Goal: Navigation & Orientation: Understand site structure

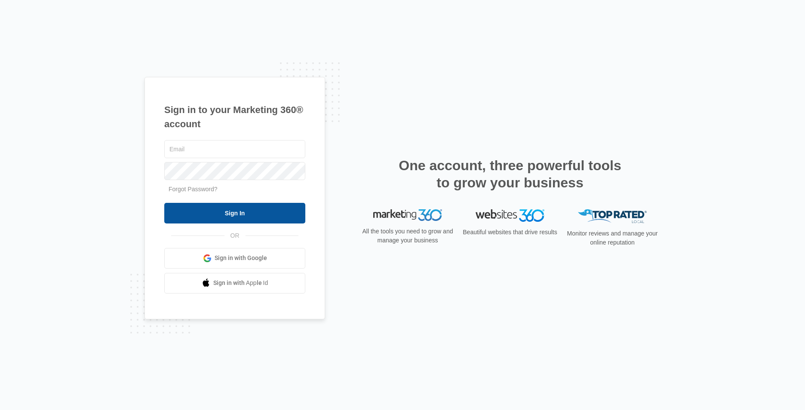
type input "[EMAIL_ADDRESS][DOMAIN_NAME]"
click at [252, 220] on input "Sign In" at bounding box center [234, 213] width 141 height 21
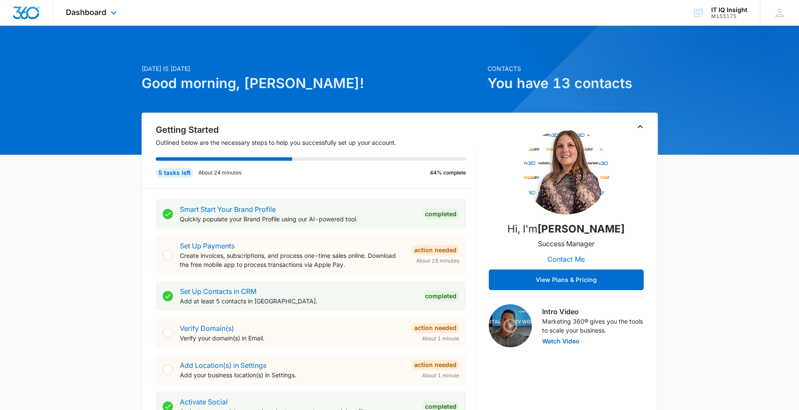
click at [111, 6] on div "Dashboard Apps Reputation Websites Forms CRM Email Social Content Ads Intellige…" at bounding box center [92, 12] width 79 height 25
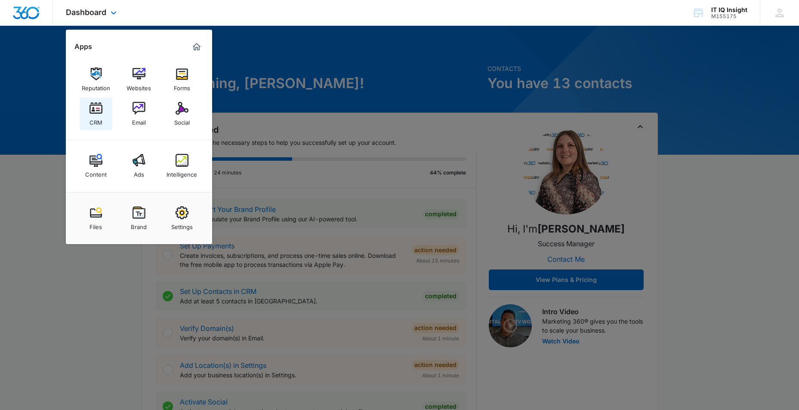
click at [93, 106] on img at bounding box center [95, 108] width 13 height 13
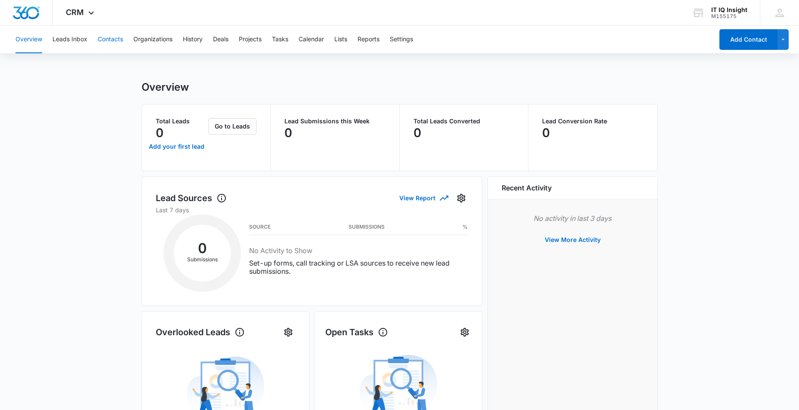
click at [123, 40] on button "Contacts" at bounding box center [110, 40] width 25 height 28
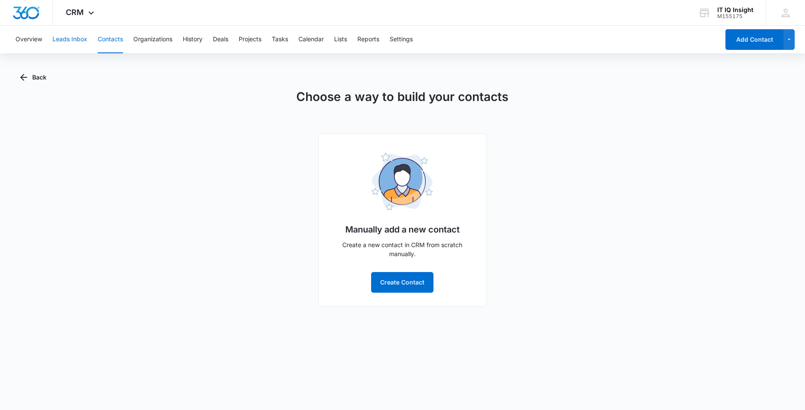
click at [76, 40] on button "Leads Inbox" at bounding box center [69, 40] width 35 height 28
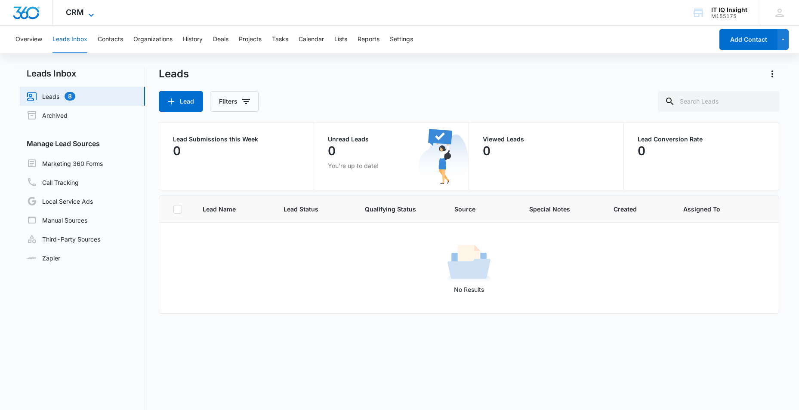
click at [96, 14] on icon at bounding box center [91, 15] width 10 height 10
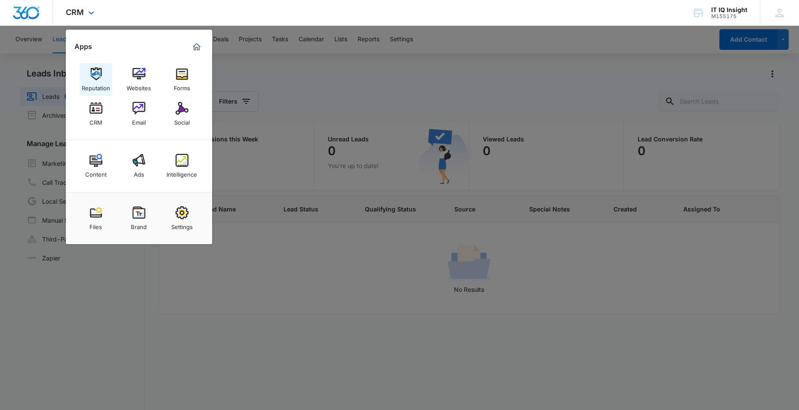
click at [95, 84] on div "Reputation" at bounding box center [96, 85] width 28 height 11
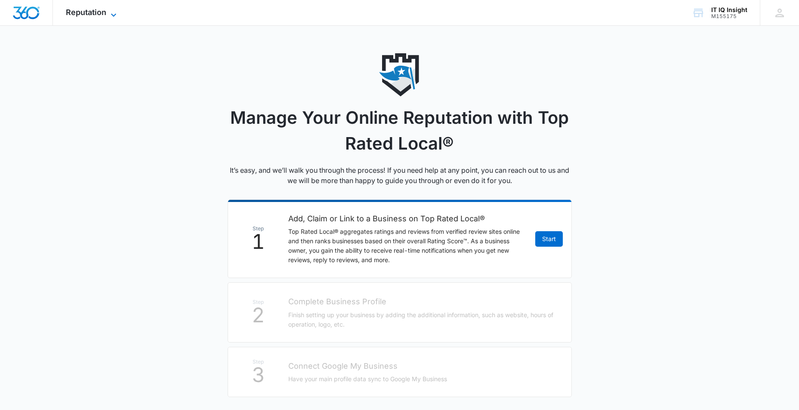
click at [100, 12] on span "Reputation" at bounding box center [86, 12] width 40 height 9
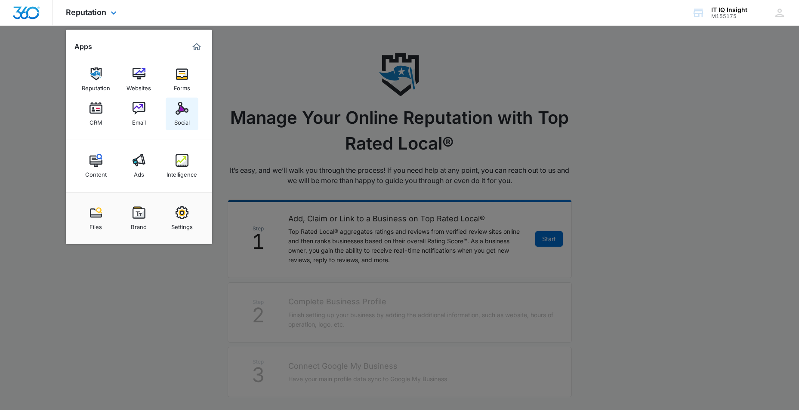
click at [182, 105] on img at bounding box center [181, 108] width 13 height 13
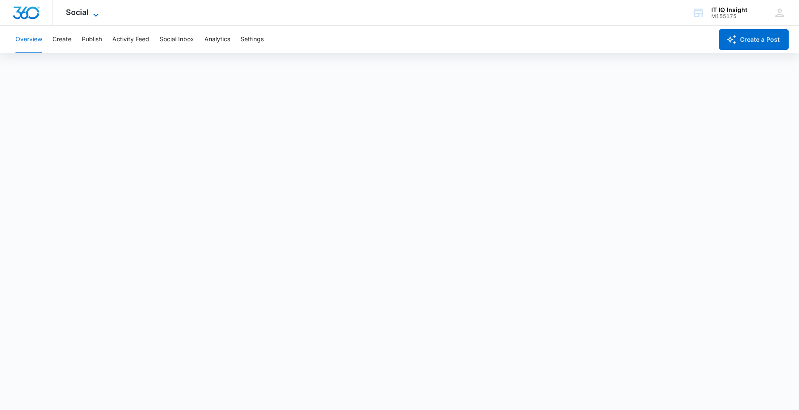
click at [98, 15] on icon at bounding box center [96, 15] width 10 height 10
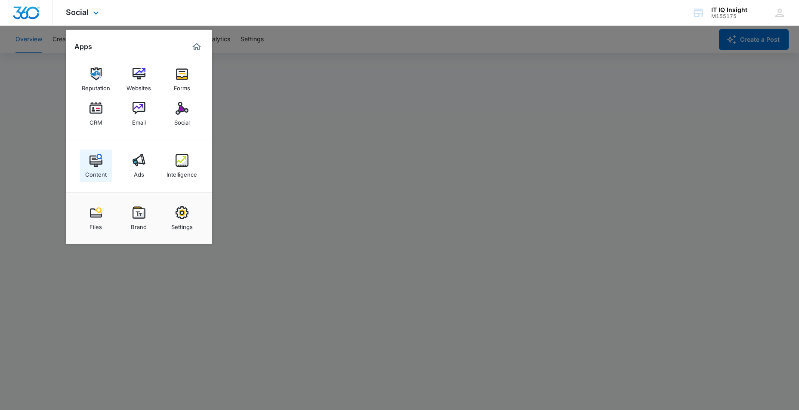
click at [103, 161] on link "Content" at bounding box center [96, 166] width 33 height 33
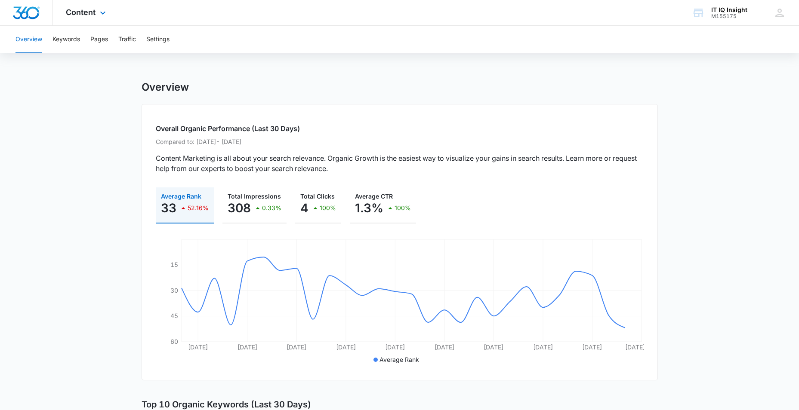
click at [97, 13] on div "Content Apps Reputation Websites Forms CRM Email Social Content Ads Intelligenc…" at bounding box center [87, 12] width 68 height 25
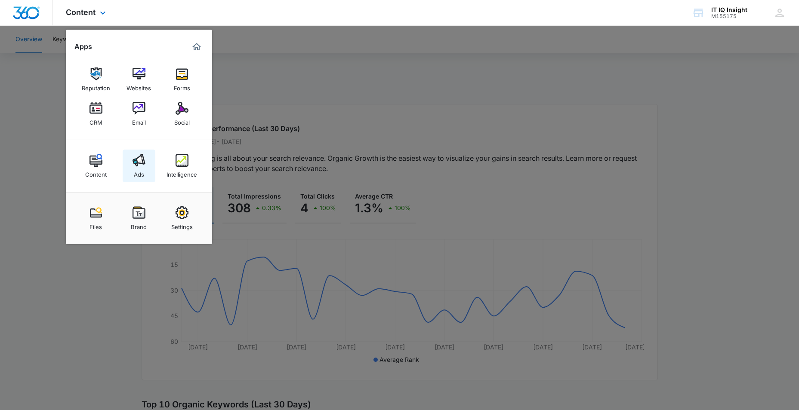
click at [143, 172] on div "Ads" at bounding box center [139, 172] width 10 height 11
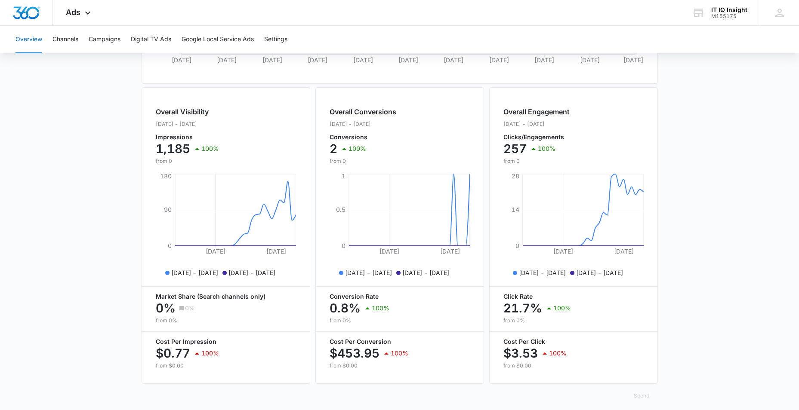
scroll to position [295, 0]
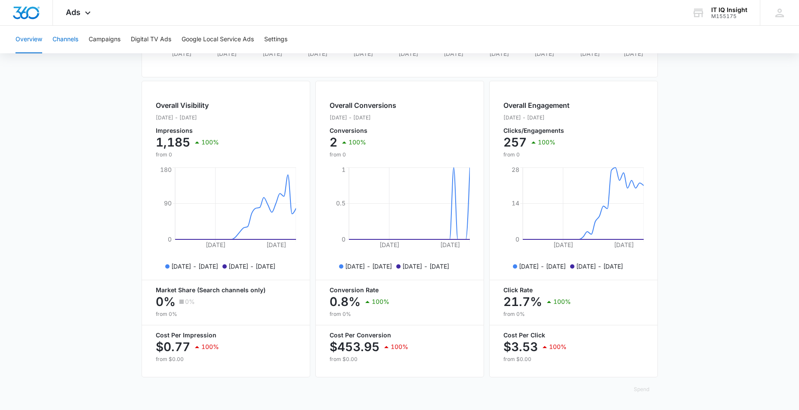
click at [62, 47] on button "Channels" at bounding box center [65, 40] width 26 height 28
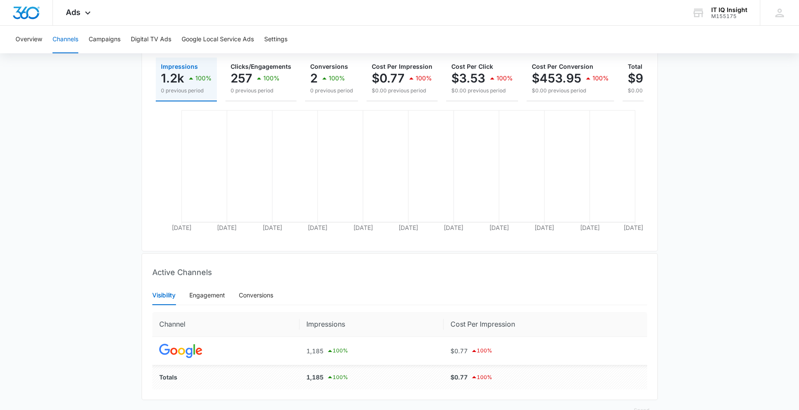
scroll to position [142, 0]
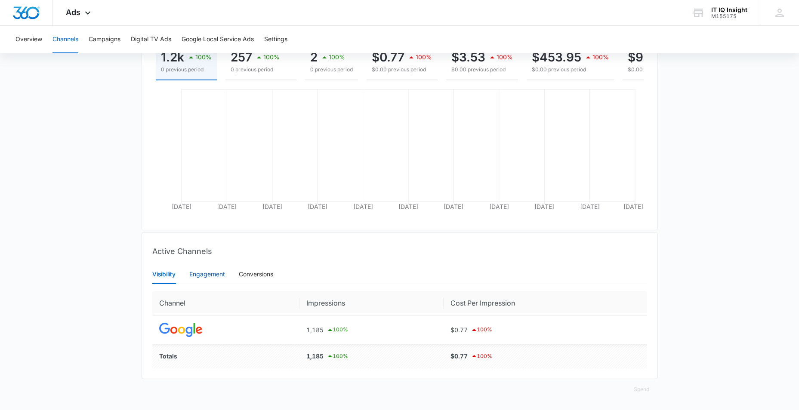
click at [204, 277] on div "Engagement" at bounding box center [207, 274] width 36 height 9
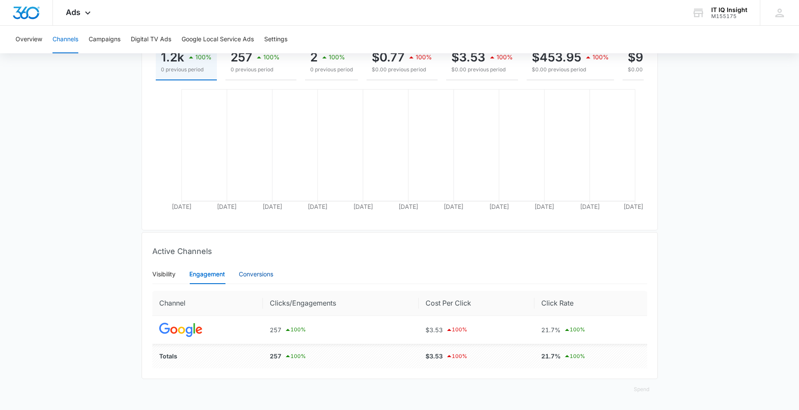
click at [250, 275] on div "Conversions" at bounding box center [256, 274] width 34 height 9
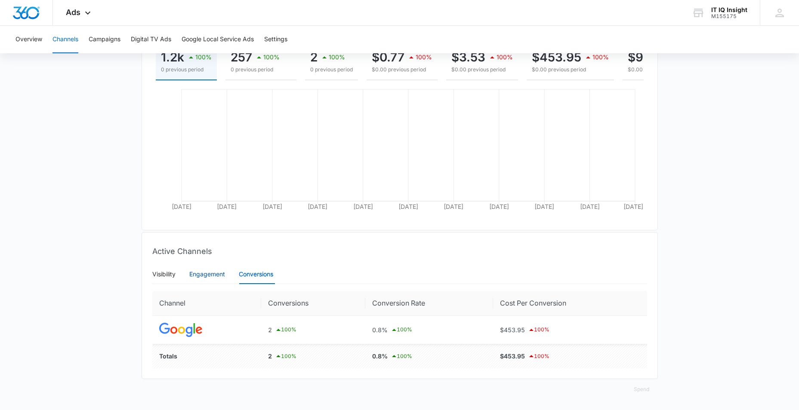
click at [197, 276] on div "Engagement" at bounding box center [207, 274] width 36 height 9
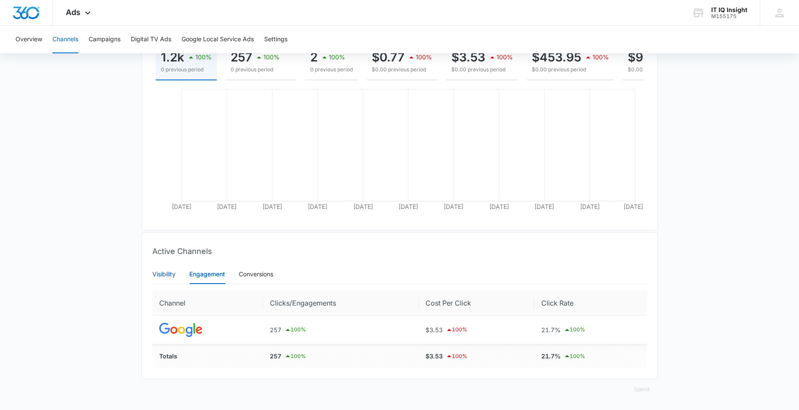
click at [158, 274] on div "Visibility" at bounding box center [163, 274] width 23 height 9
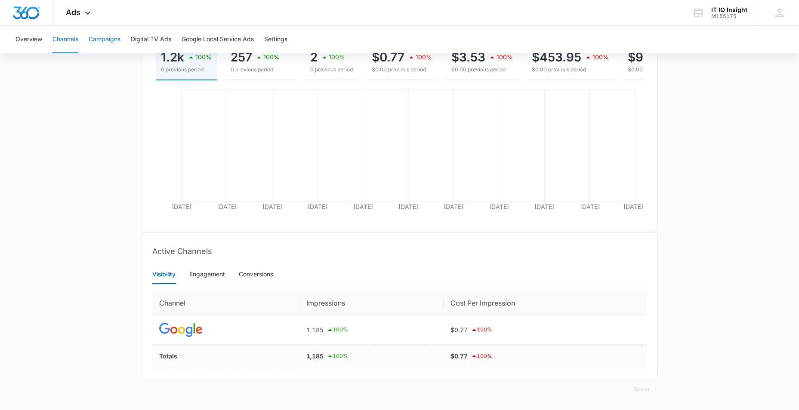
click at [102, 40] on button "Campaigns" at bounding box center [105, 40] width 32 height 28
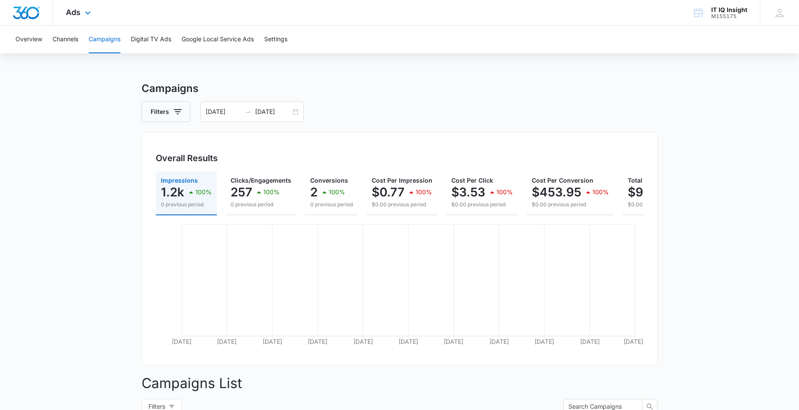
click at [80, 13] on div "Ads Apps Reputation Websites Forms CRM Email Social Content Ads Intelligence Fi…" at bounding box center [79, 12] width 53 height 25
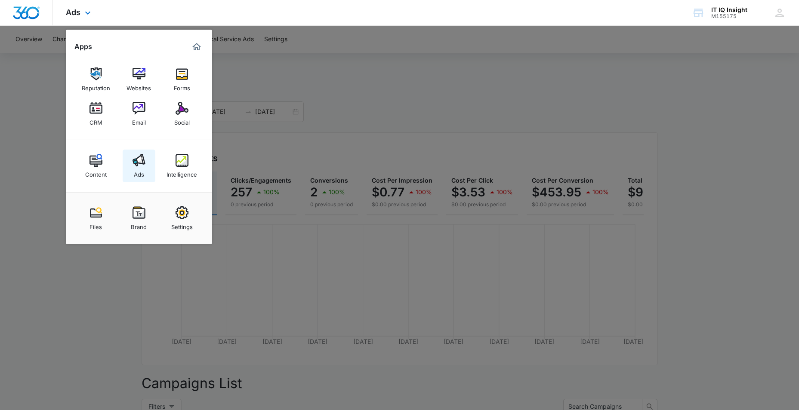
click at [134, 168] on div "Ads" at bounding box center [139, 172] width 10 height 11
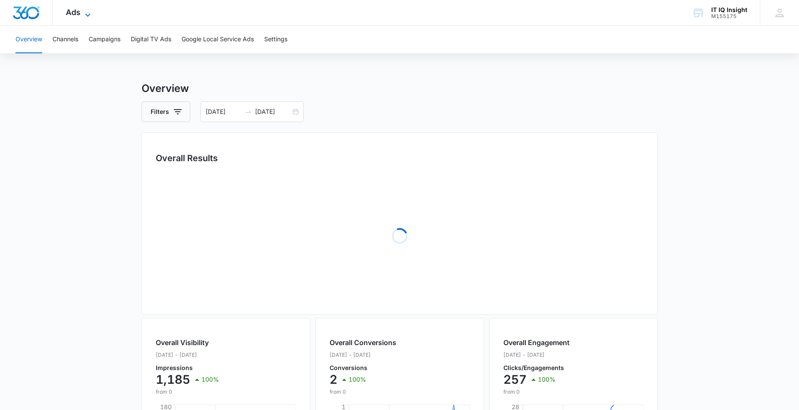
click at [80, 15] on span "Ads" at bounding box center [73, 12] width 15 height 9
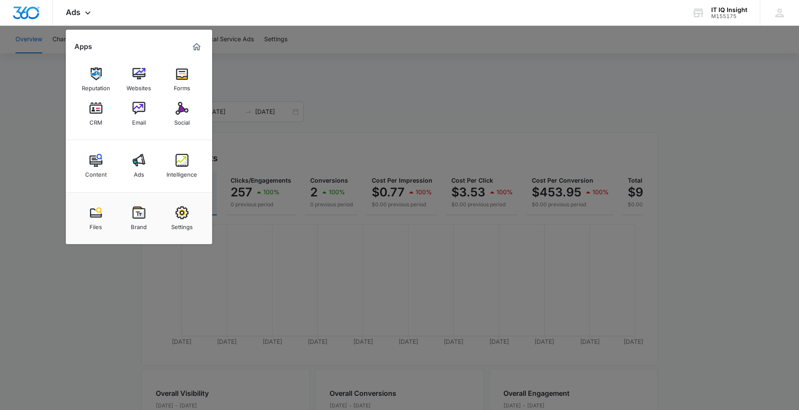
click at [90, 163] on img at bounding box center [95, 160] width 13 height 13
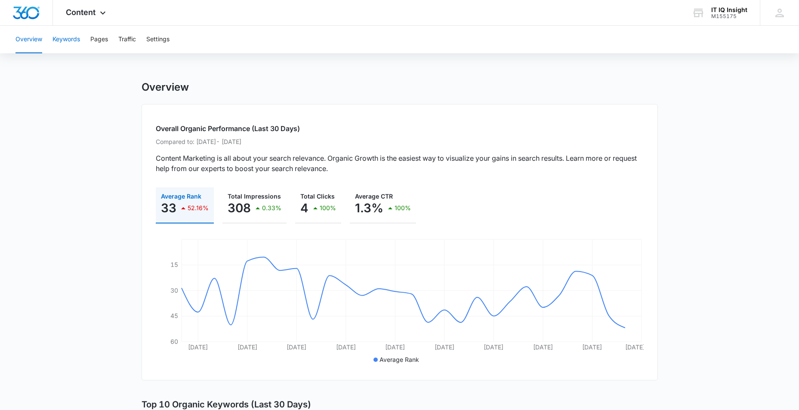
click at [59, 40] on button "Keywords" at bounding box center [66, 40] width 28 height 28
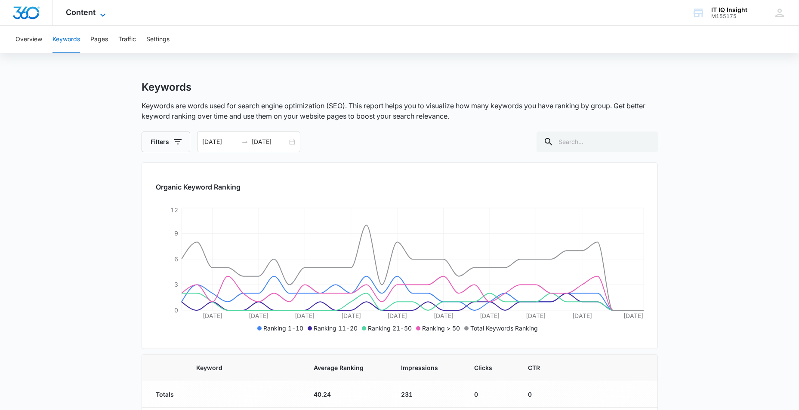
click at [93, 12] on span "Content" at bounding box center [81, 12] width 30 height 9
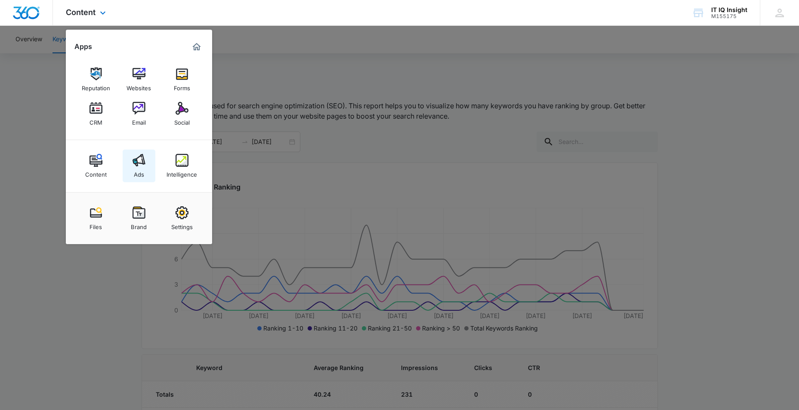
click at [136, 167] on div "Ads" at bounding box center [139, 172] width 10 height 11
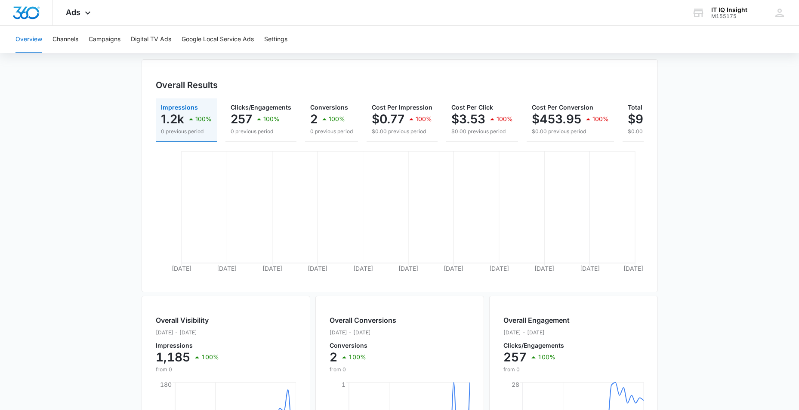
scroll to position [295, 0]
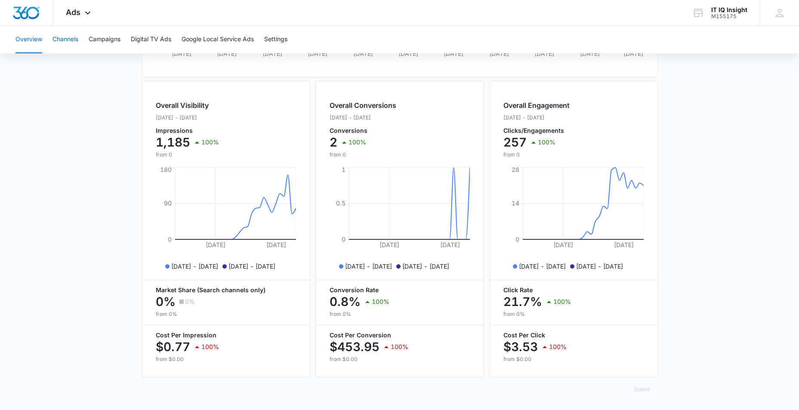
click at [69, 43] on button "Channels" at bounding box center [65, 40] width 26 height 28
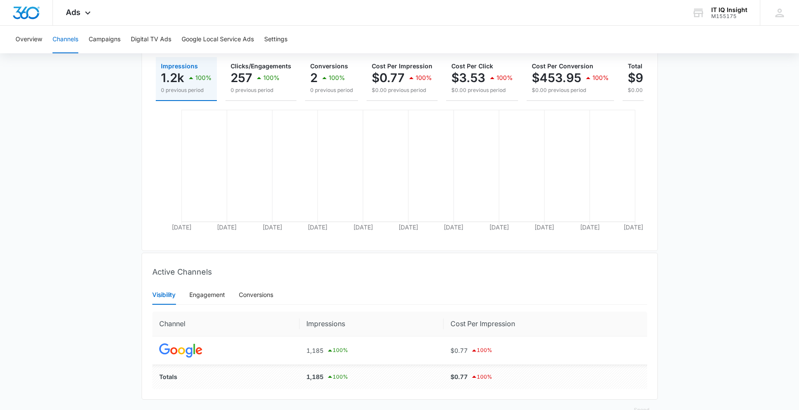
scroll to position [142, 0]
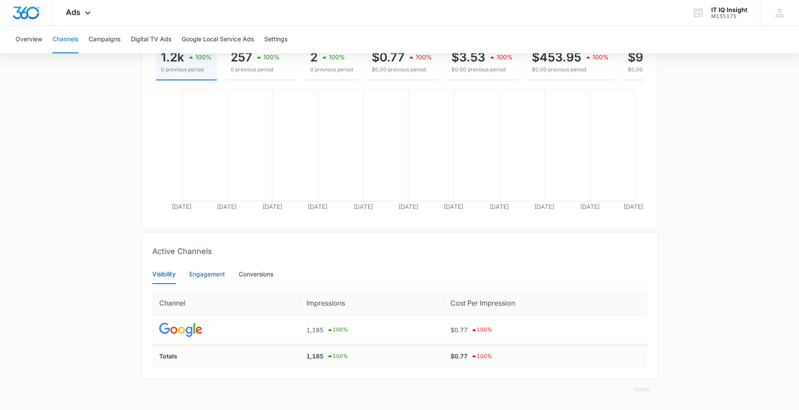
click at [200, 277] on div "Engagement" at bounding box center [207, 274] width 36 height 9
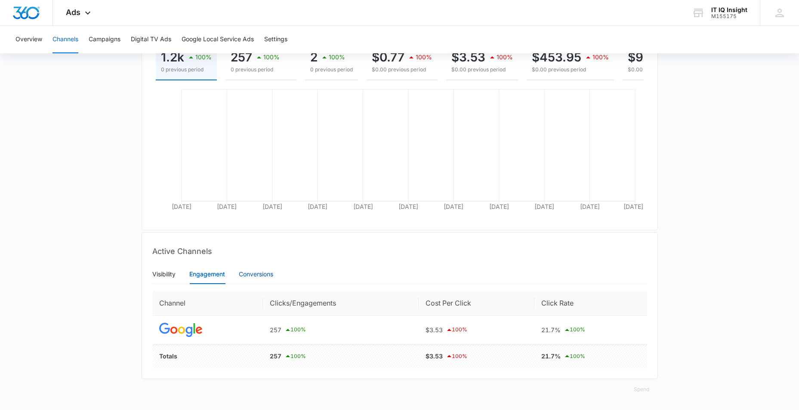
click at [248, 272] on div "Conversions" at bounding box center [256, 274] width 34 height 9
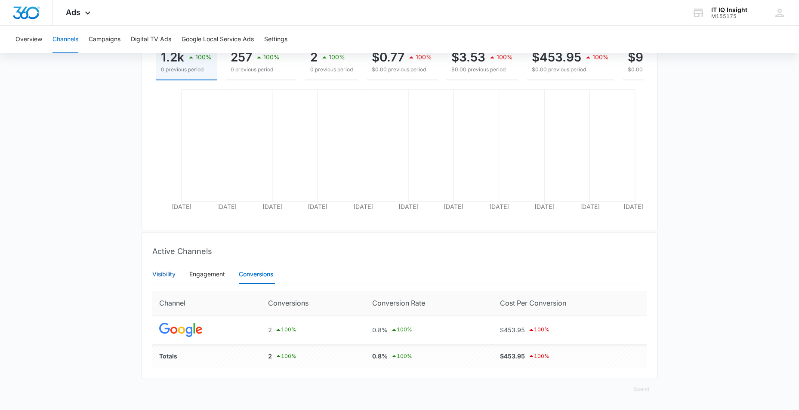
click at [172, 272] on div "Visibility" at bounding box center [163, 274] width 23 height 9
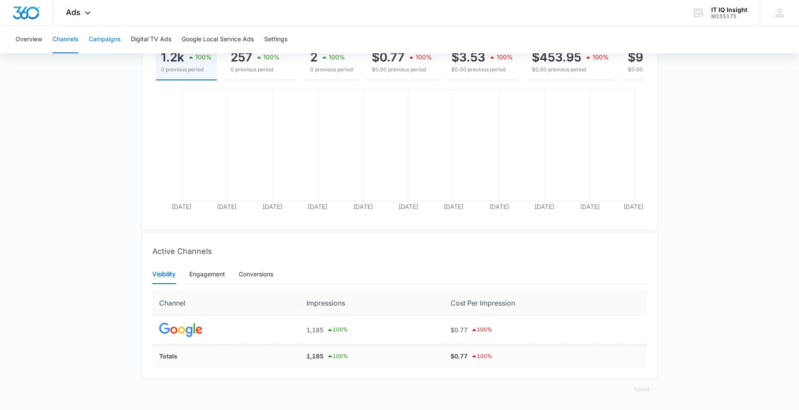
click at [101, 37] on button "Campaigns" at bounding box center [105, 40] width 32 height 28
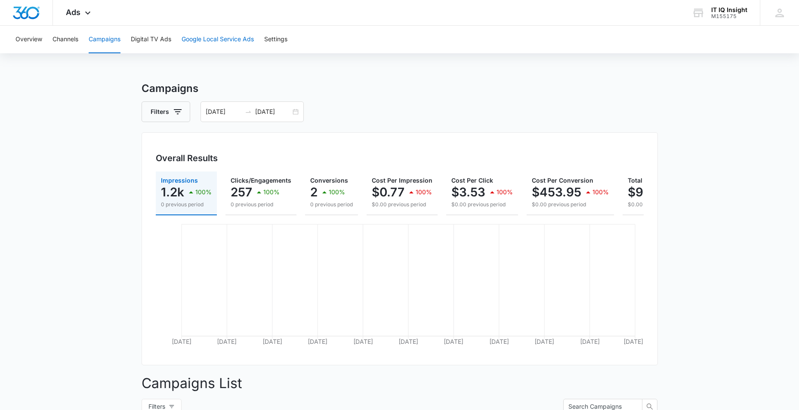
click at [219, 37] on button "Google Local Service Ads" at bounding box center [218, 40] width 72 height 28
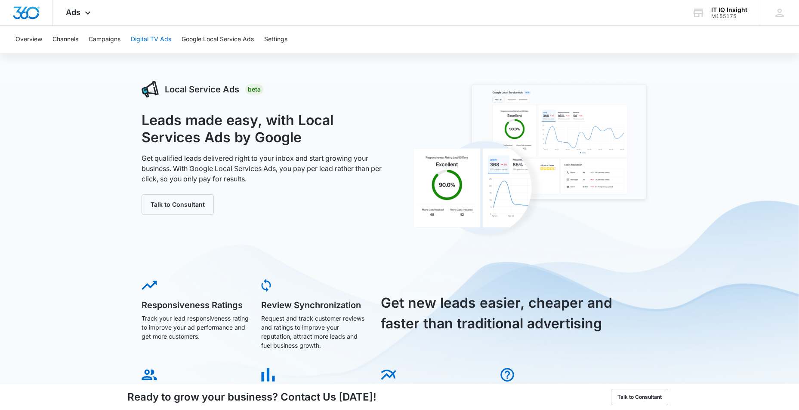
click at [150, 38] on button "Digital TV Ads" at bounding box center [151, 40] width 40 height 28
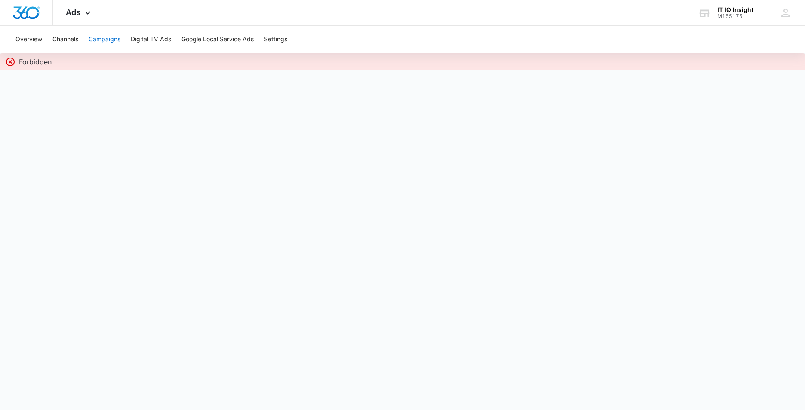
click at [118, 36] on button "Campaigns" at bounding box center [105, 40] width 32 height 28
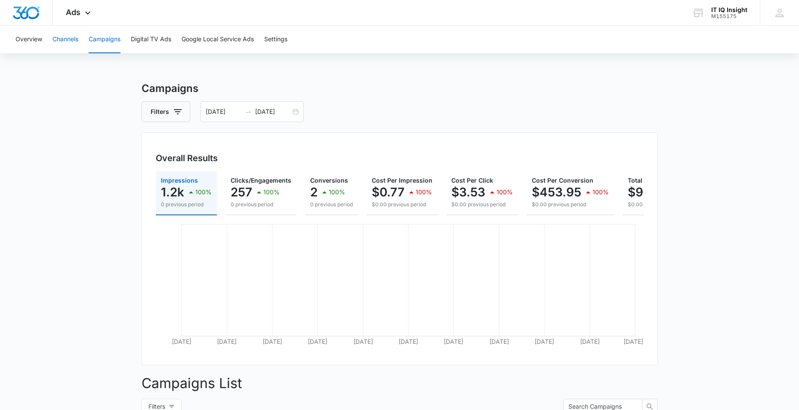
click at [65, 39] on button "Channels" at bounding box center [65, 40] width 26 height 28
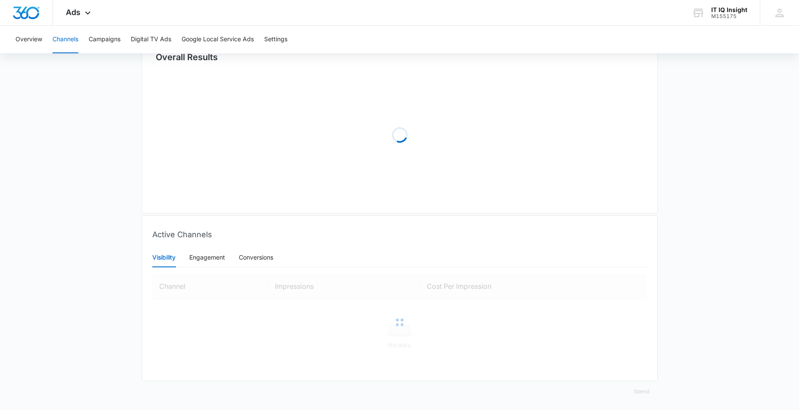
scroll to position [103, 0]
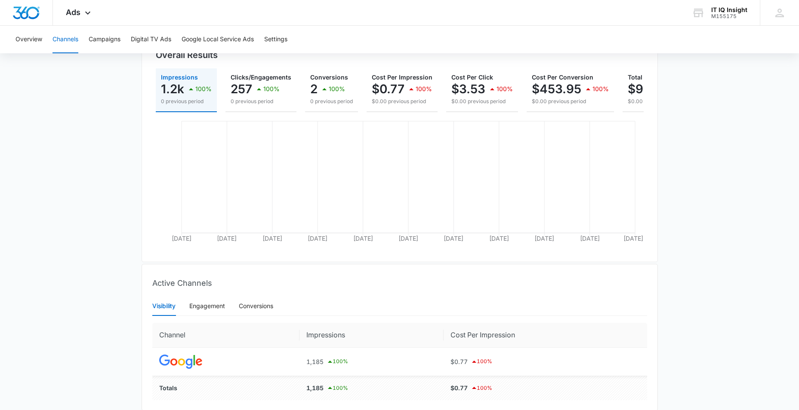
click at [210, 262] on div "Overall Results Impressions 1.2k 100% 0 previous period Clicks/Engagements 257 …" at bounding box center [400, 145] width 516 height 233
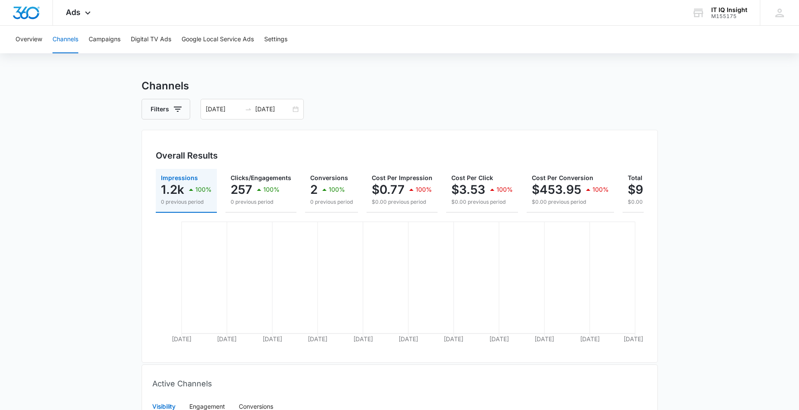
scroll to position [0, 0]
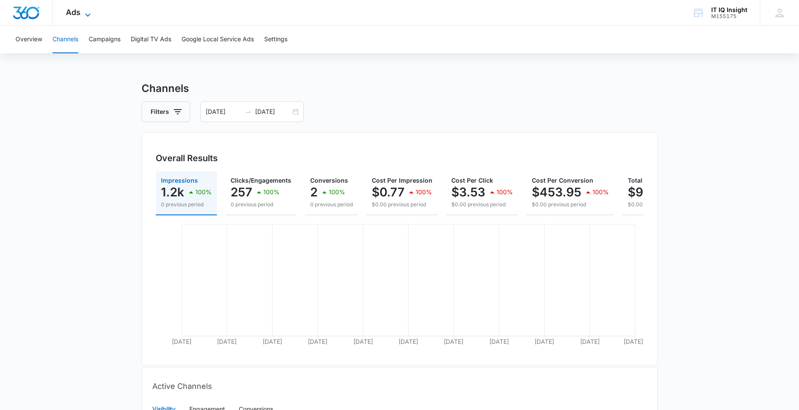
click at [89, 15] on icon at bounding box center [88, 15] width 10 height 10
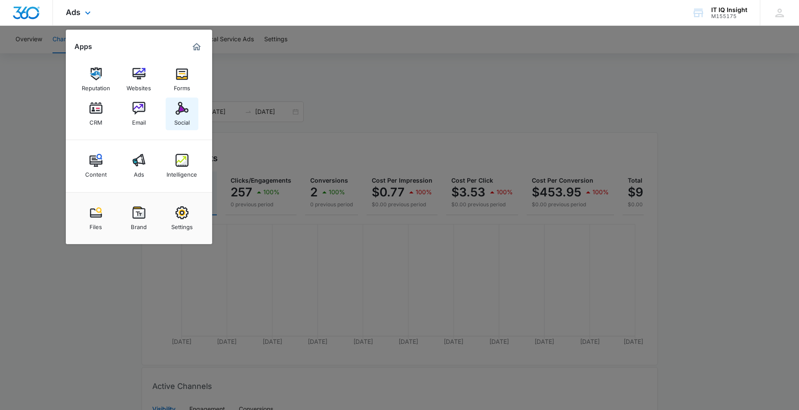
click at [181, 128] on link "Social" at bounding box center [182, 114] width 33 height 33
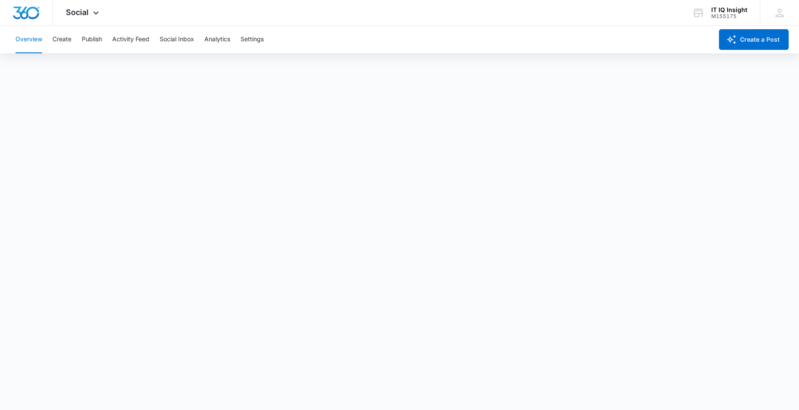
click at [75, 44] on div "Overview Create Publish Activity Feed Social Inbox Analytics Settings" at bounding box center [361, 40] width 702 height 28
click at [55, 40] on button "Create" at bounding box center [61, 40] width 19 height 28
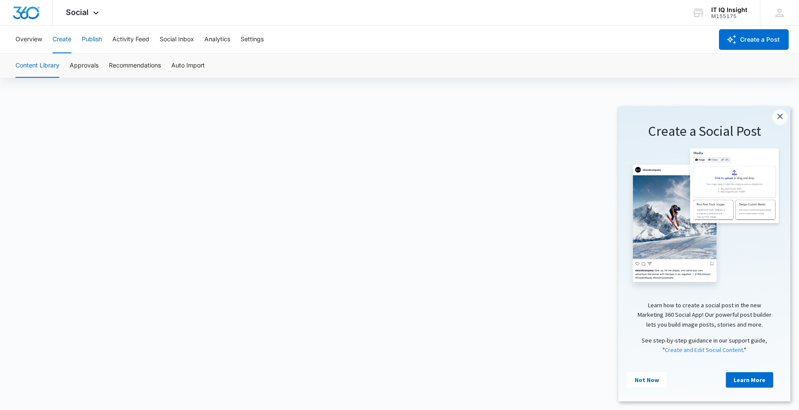
click at [90, 39] on button "Publish" at bounding box center [92, 40] width 20 height 28
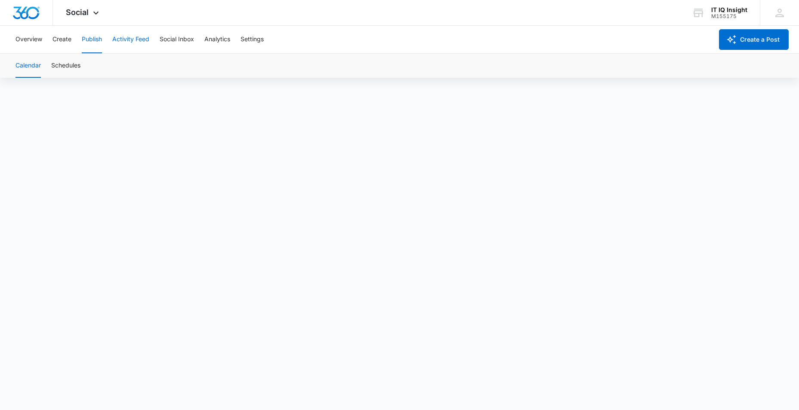
click at [117, 39] on button "Activity Feed" at bounding box center [130, 40] width 37 height 28
click at [169, 44] on button "Social Inbox" at bounding box center [177, 40] width 34 height 28
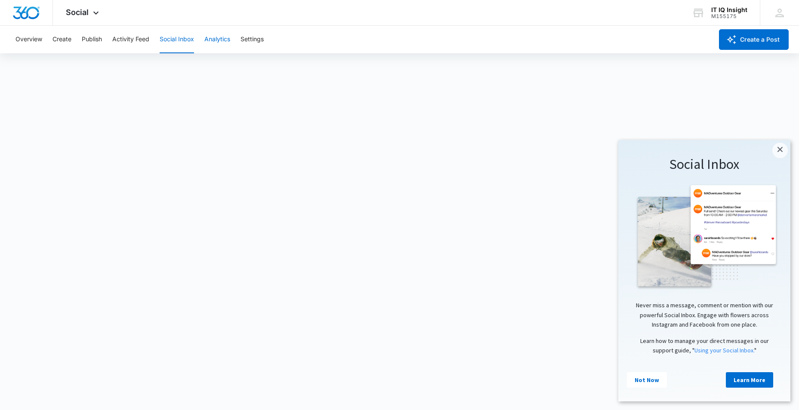
click at [214, 35] on button "Analytics" at bounding box center [217, 40] width 26 height 28
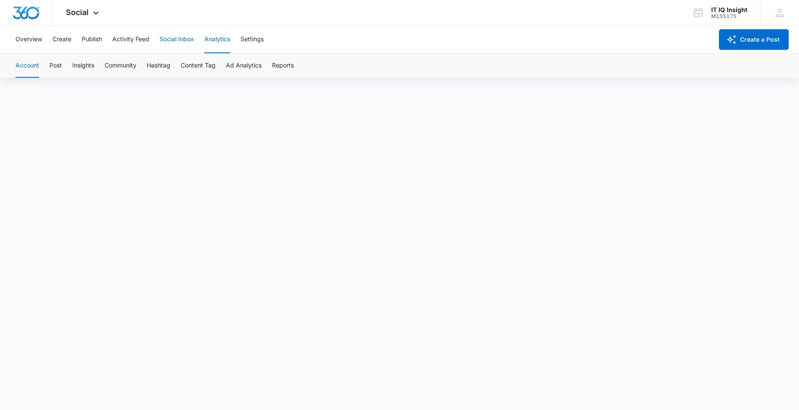
scroll to position [6, 0]
click at [47, 68] on div "Account Post Insights Community Hashtag Content Tag Ad Analytics Reports" at bounding box center [399, 66] width 778 height 24
click at [55, 68] on button "Post" at bounding box center [55, 66] width 12 height 24
click at [86, 68] on button "Insights" at bounding box center [83, 66] width 22 height 24
click at [123, 65] on button "Community" at bounding box center [121, 66] width 32 height 24
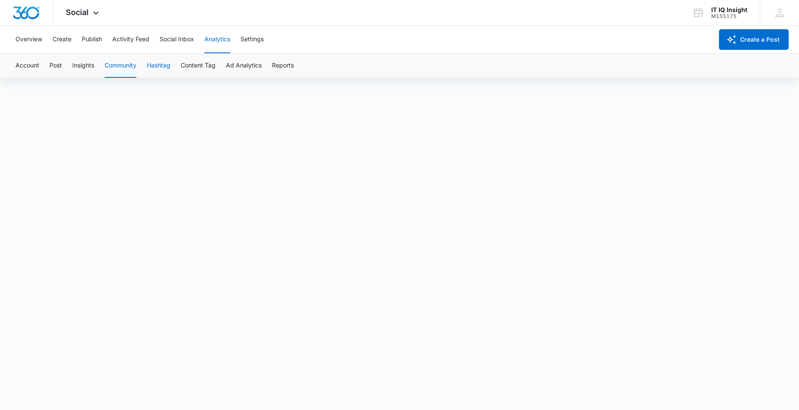
click at [154, 68] on button "Hashtag" at bounding box center [159, 66] width 24 height 24
click at [204, 61] on button "Content Tag" at bounding box center [198, 66] width 35 height 24
click at [91, 12] on icon at bounding box center [96, 15] width 10 height 10
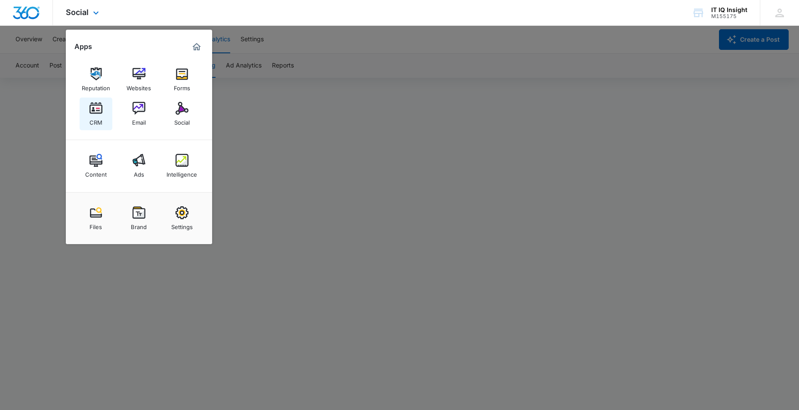
click at [89, 111] on img at bounding box center [95, 108] width 13 height 13
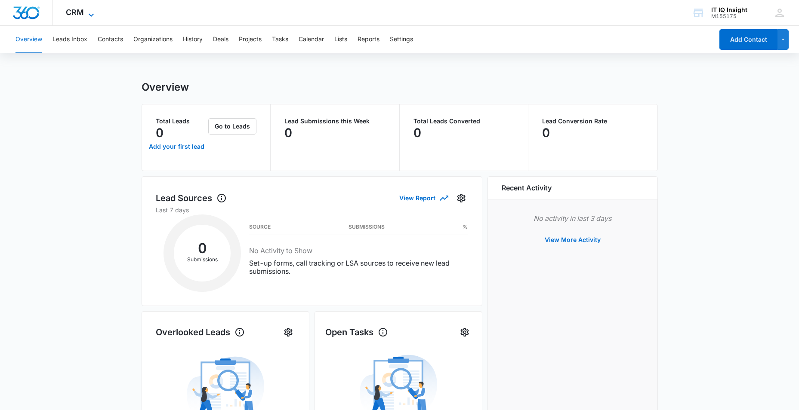
click at [92, 9] on div "CRM Apps Reputation Websites Forms CRM Email Social Content Ads Intelligence Fi…" at bounding box center [81, 12] width 56 height 25
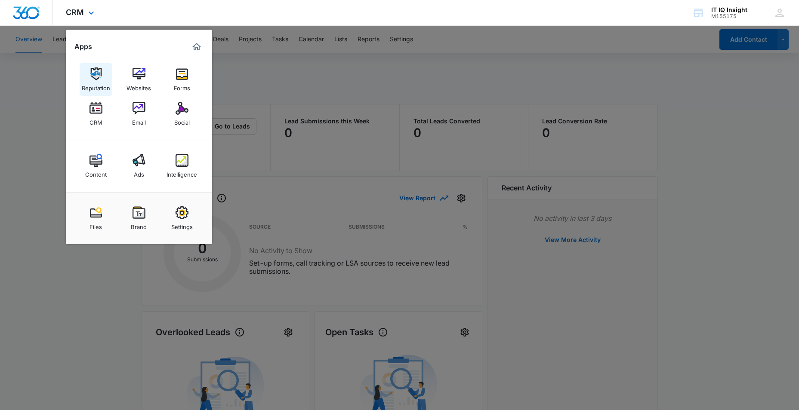
click at [100, 83] on div "Reputation" at bounding box center [96, 85] width 28 height 11
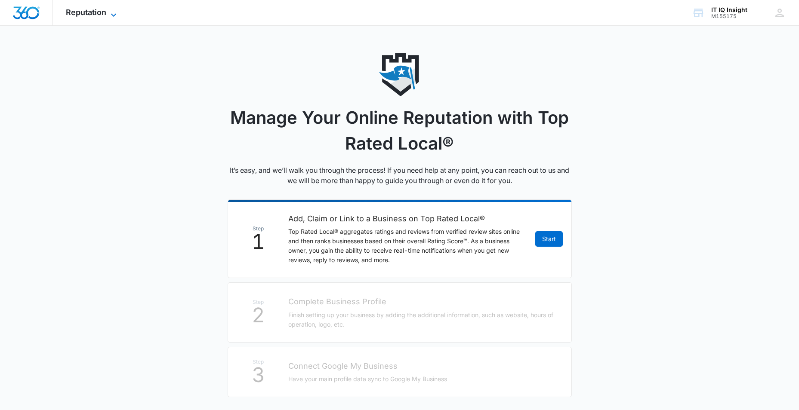
click at [103, 10] on span "Reputation" at bounding box center [86, 12] width 40 height 9
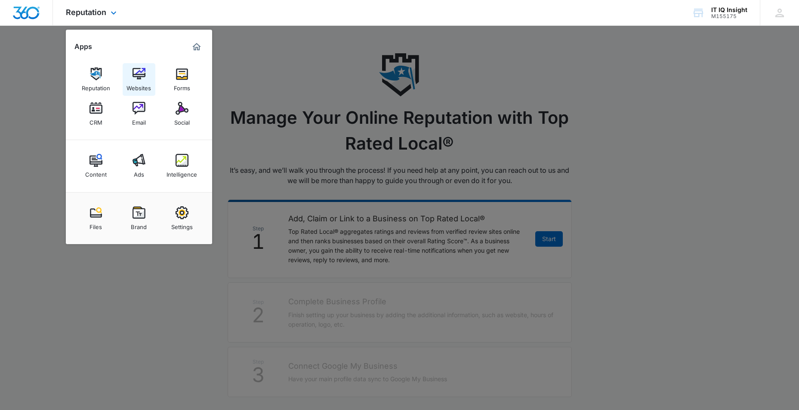
click at [138, 75] on img at bounding box center [138, 74] width 13 height 13
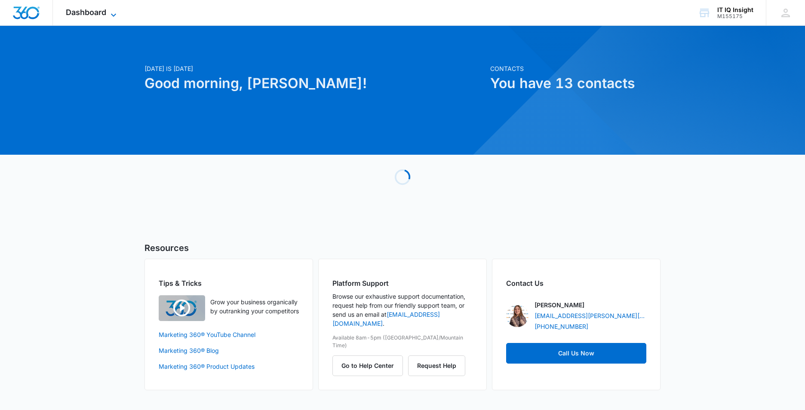
click at [113, 12] on icon at bounding box center [113, 15] width 10 height 10
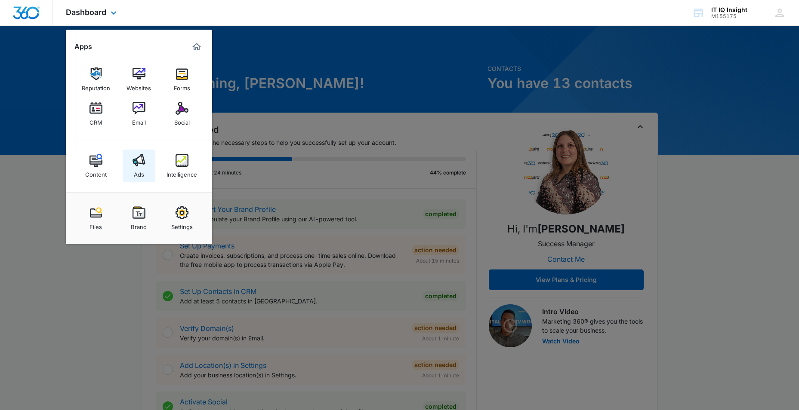
click at [147, 178] on link "Ads" at bounding box center [139, 166] width 33 height 33
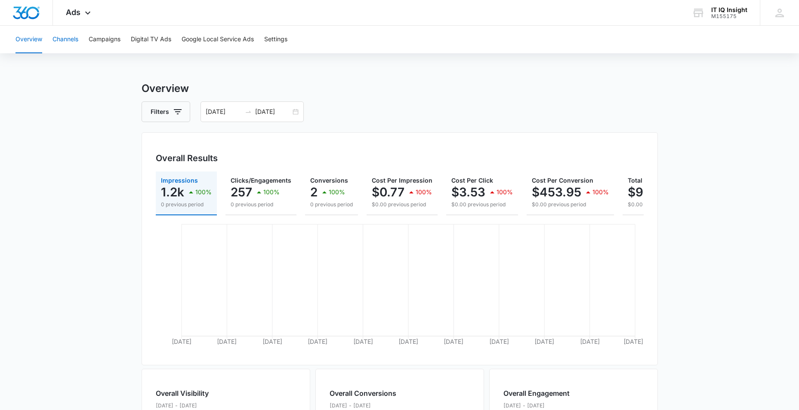
click at [73, 42] on button "Channels" at bounding box center [65, 40] width 26 height 28
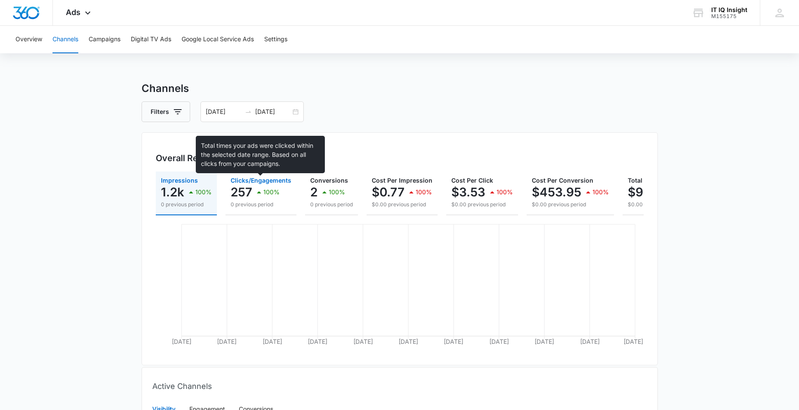
click at [255, 182] on span "Clicks/Engagements" at bounding box center [261, 180] width 61 height 7
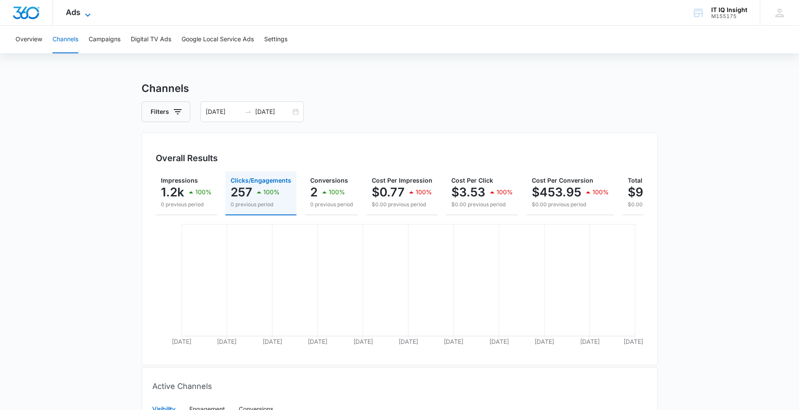
click at [90, 13] on icon at bounding box center [88, 15] width 10 height 10
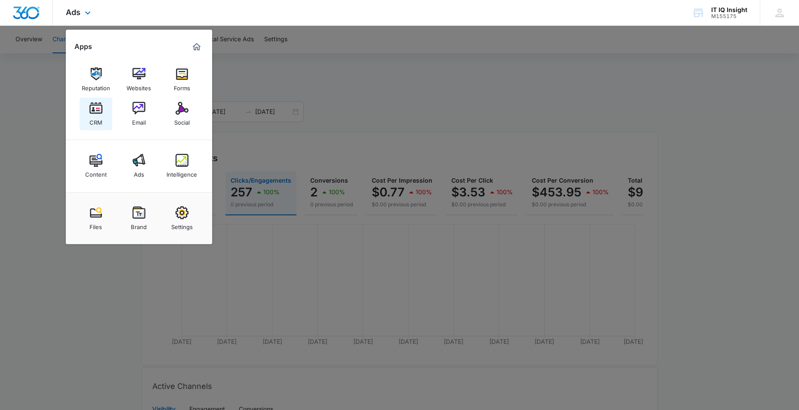
click at [88, 110] on link "CRM" at bounding box center [96, 114] width 33 height 33
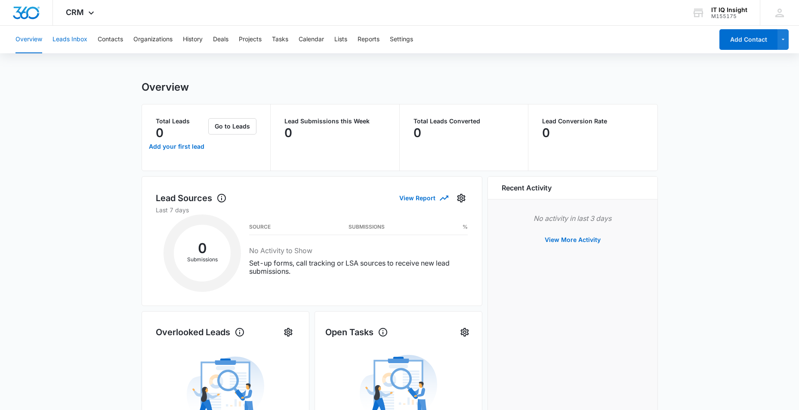
click at [65, 40] on button "Leads Inbox" at bounding box center [69, 40] width 35 height 28
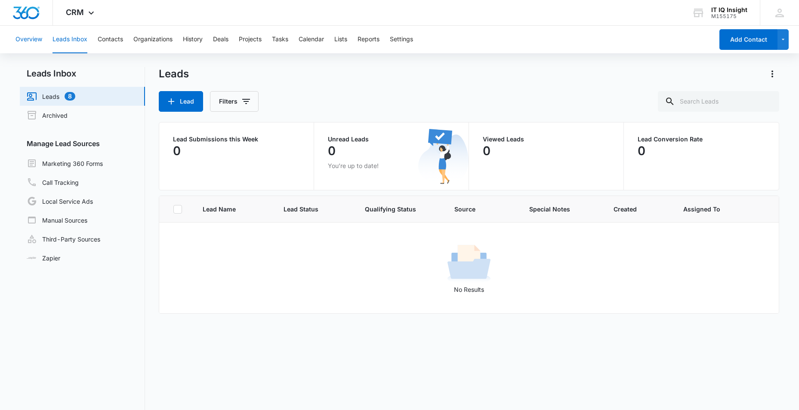
click at [36, 37] on button "Overview" at bounding box center [28, 40] width 27 height 28
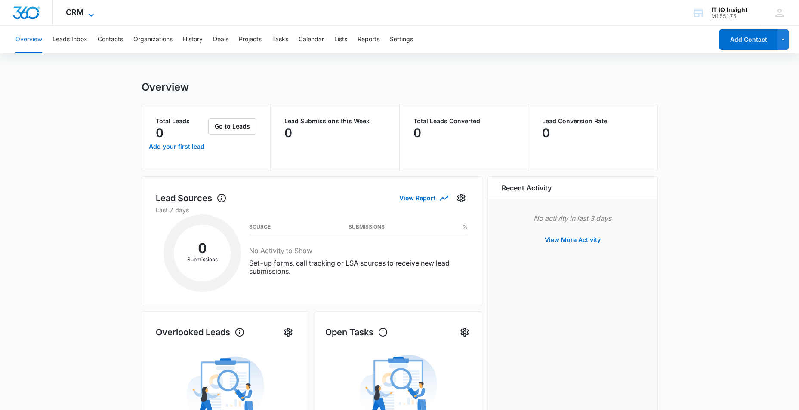
click at [93, 14] on icon at bounding box center [91, 14] width 5 height 3
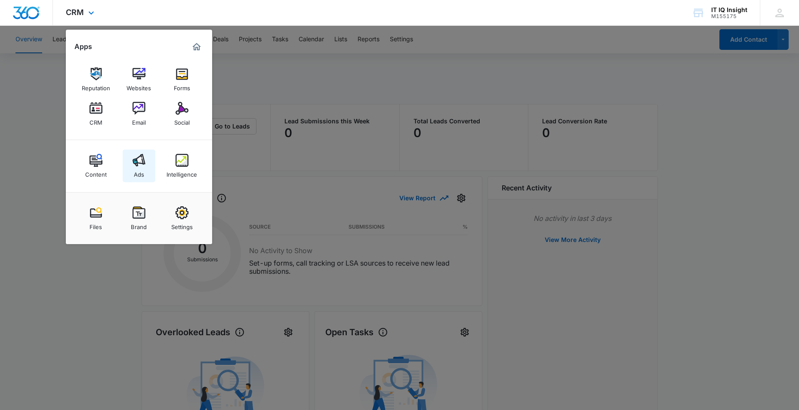
click at [134, 175] on div "Ads" at bounding box center [139, 172] width 10 height 11
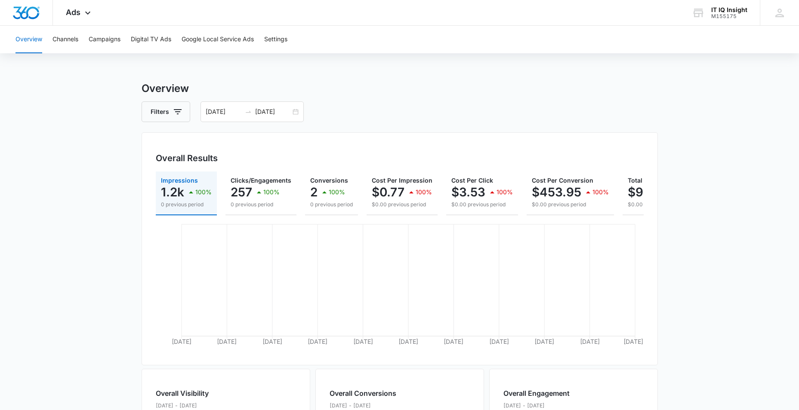
drag, startPoint x: 82, startPoint y: 18, endPoint x: 76, endPoint y: 29, distance: 12.3
click at [81, 20] on div "Ads Apps Reputation Websites Forms CRM Email Social Content Ads Intelligence Fi…" at bounding box center [79, 12] width 53 height 25
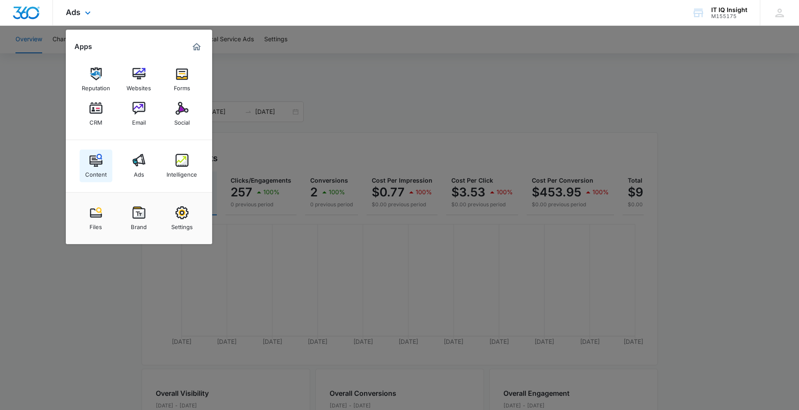
click at [94, 166] on img at bounding box center [95, 160] width 13 height 13
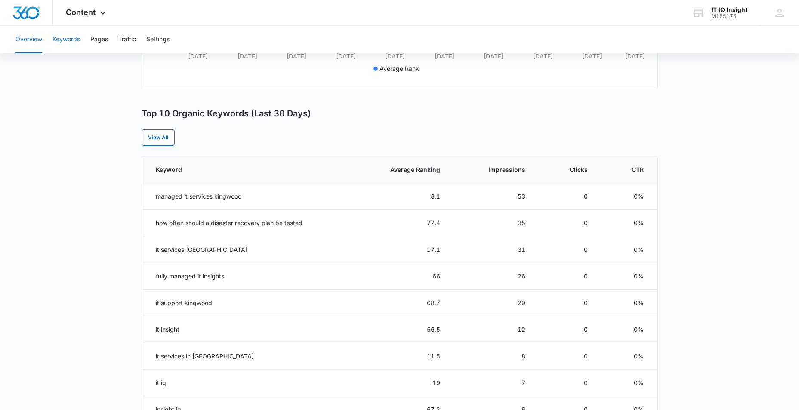
scroll to position [289, 0]
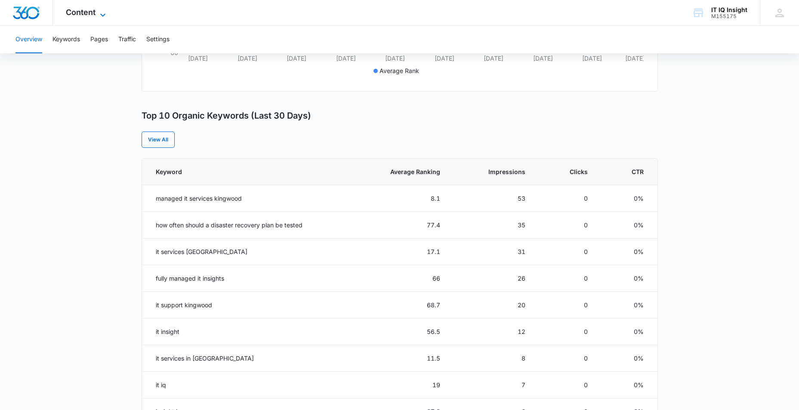
click at [98, 15] on icon at bounding box center [103, 15] width 10 height 10
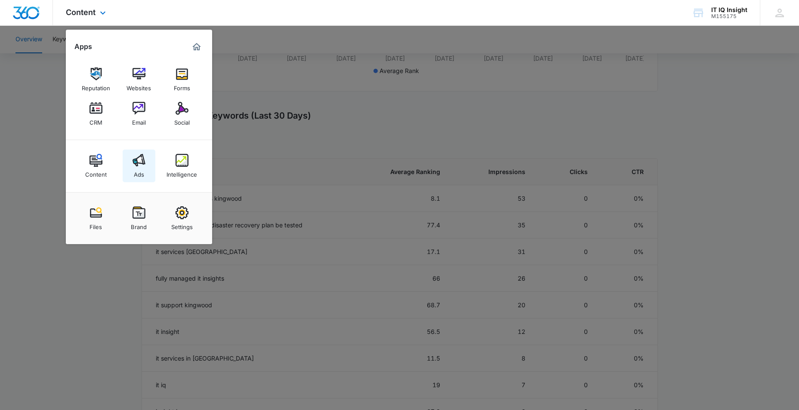
click at [138, 175] on div "Ads" at bounding box center [139, 172] width 10 height 11
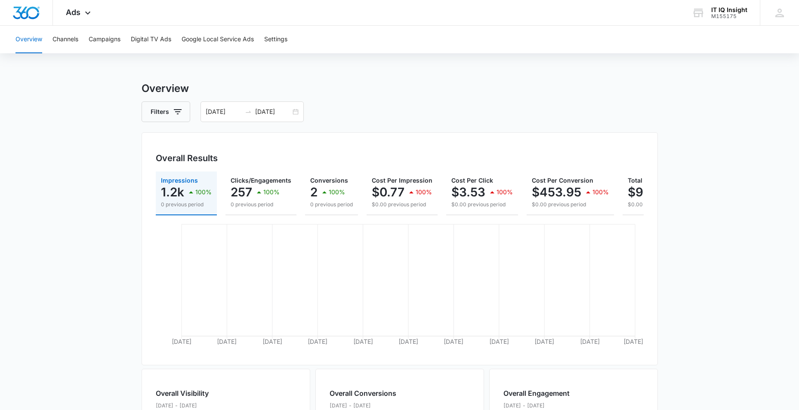
click at [166, 194] on p "1.2k" at bounding box center [172, 192] width 23 height 14
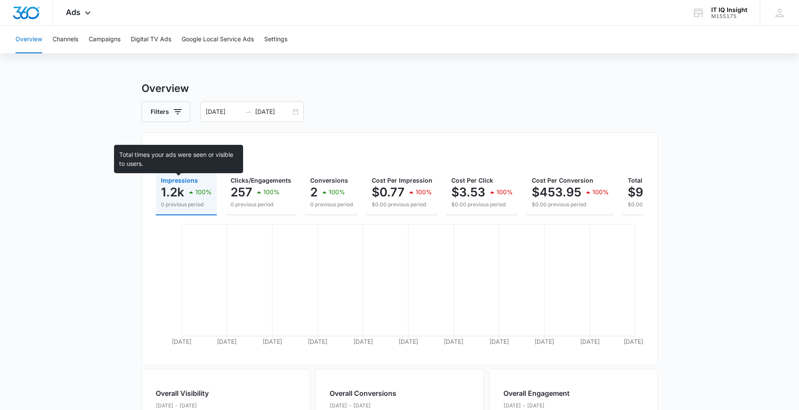
click at [166, 180] on span "Impressions" at bounding box center [179, 180] width 37 height 7
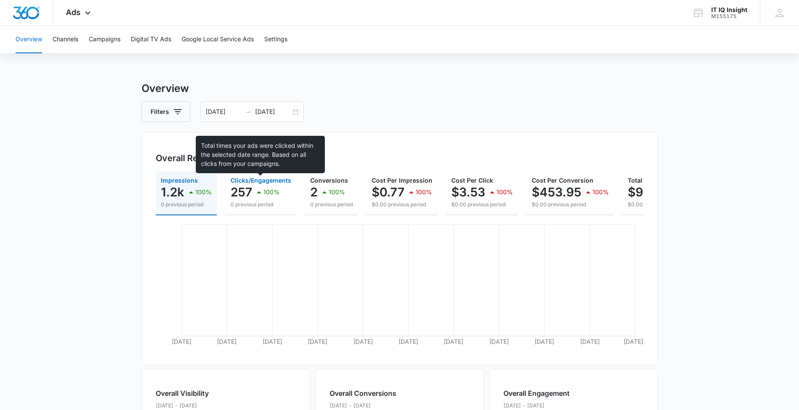
click at [248, 183] on span "Clicks/Engagements" at bounding box center [261, 180] width 61 height 7
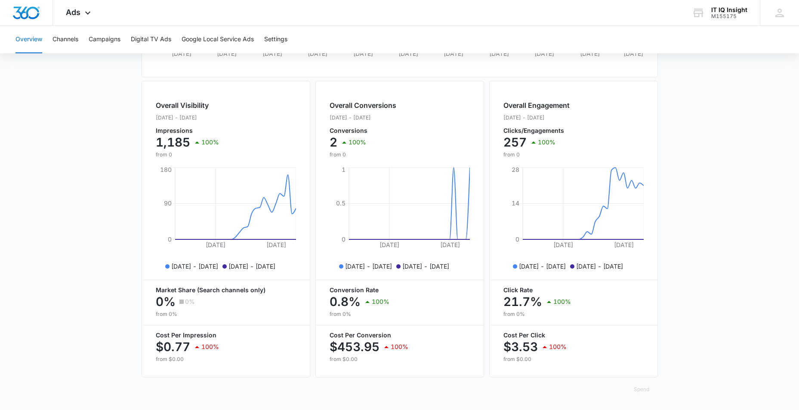
scroll to position [295, 0]
drag, startPoint x: 288, startPoint y: 195, endPoint x: 270, endPoint y: 324, distance: 130.3
click at [270, 324] on div "Overall Visibility Jul. 11 - Aug. 10, 2025 Impressions 1,185 100% from 0 Jul 21…" at bounding box center [226, 229] width 169 height 297
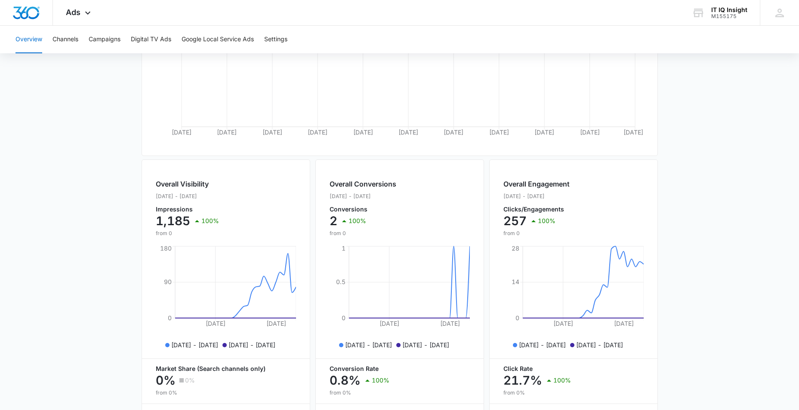
scroll to position [209, 0]
click at [629, 136] on tspan "Aug 10" at bounding box center [633, 132] width 20 height 7
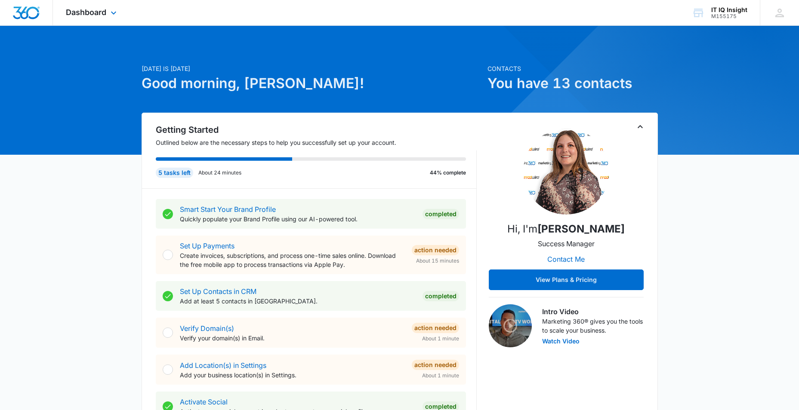
drag, startPoint x: 108, startPoint y: 13, endPoint x: 108, endPoint y: 19, distance: 6.0
click at [109, 19] on div "Dashboard Apps Reputation Websites Forms CRM Email Social Content Ads Intellige…" at bounding box center [92, 12] width 79 height 25
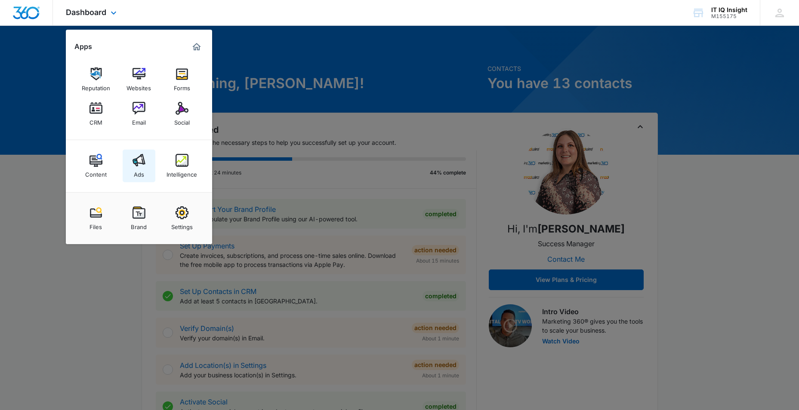
click at [139, 164] on img at bounding box center [138, 160] width 13 height 13
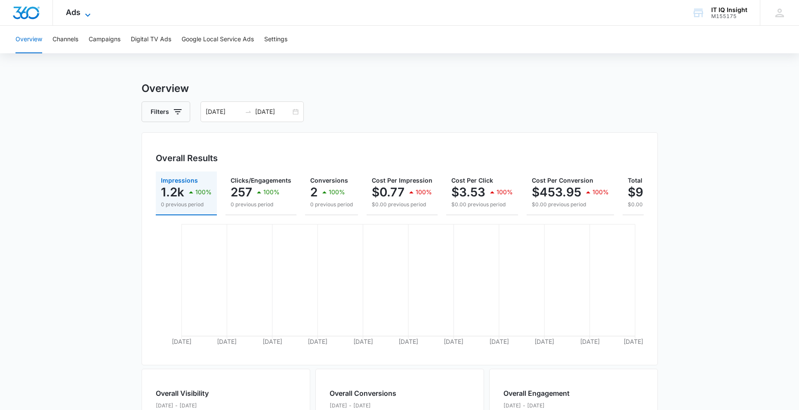
click at [89, 13] on icon at bounding box center [88, 15] width 10 height 10
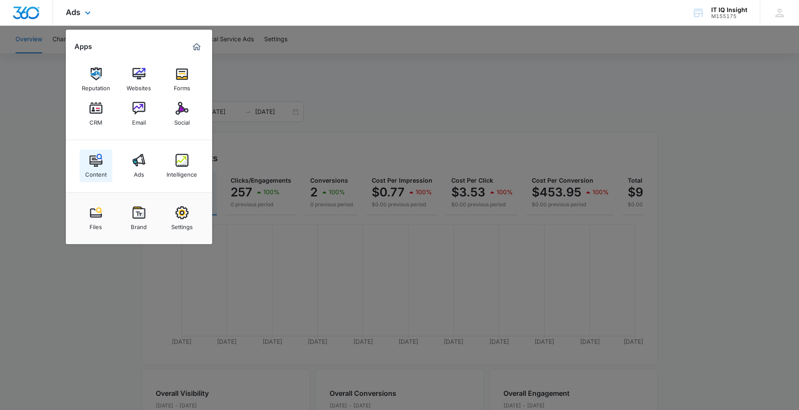
click at [100, 163] on img at bounding box center [95, 160] width 13 height 13
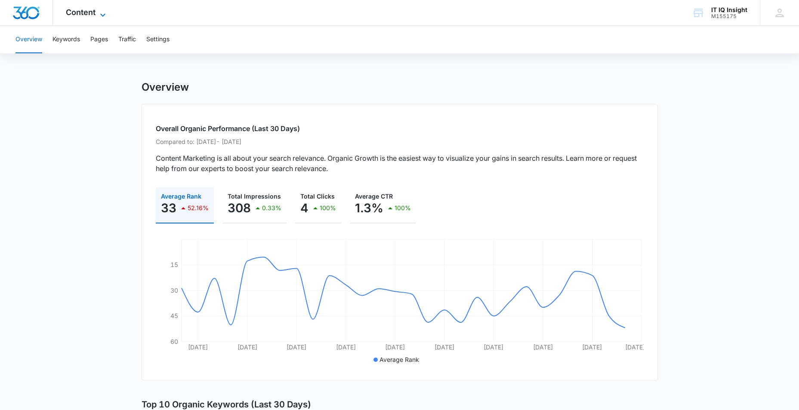
click at [104, 10] on icon at bounding box center [103, 15] width 10 height 10
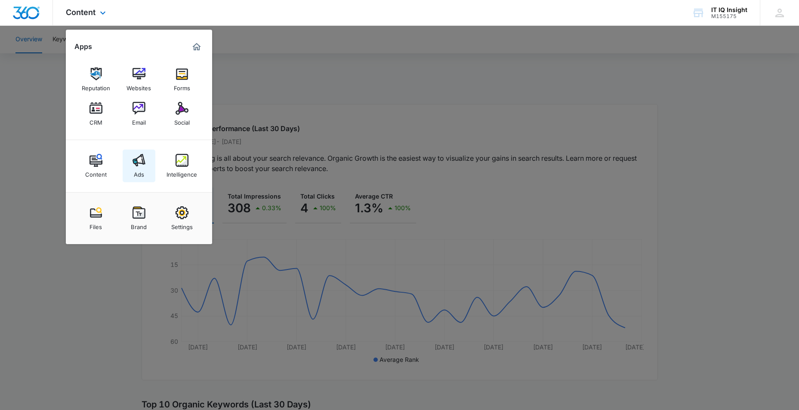
click at [139, 159] on img at bounding box center [138, 160] width 13 height 13
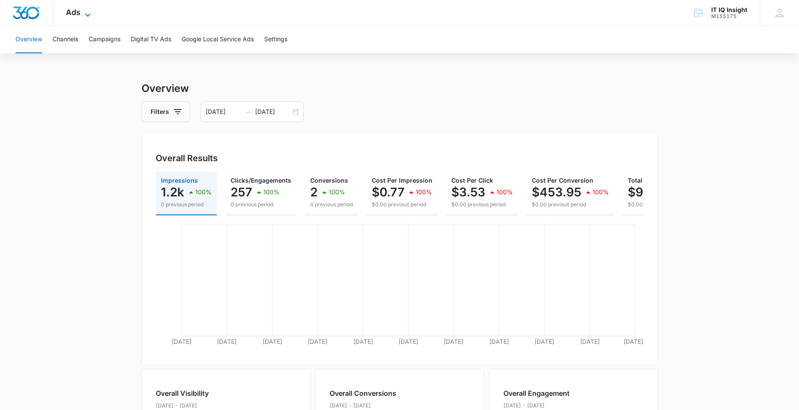
click at [83, 14] on icon at bounding box center [88, 15] width 10 height 10
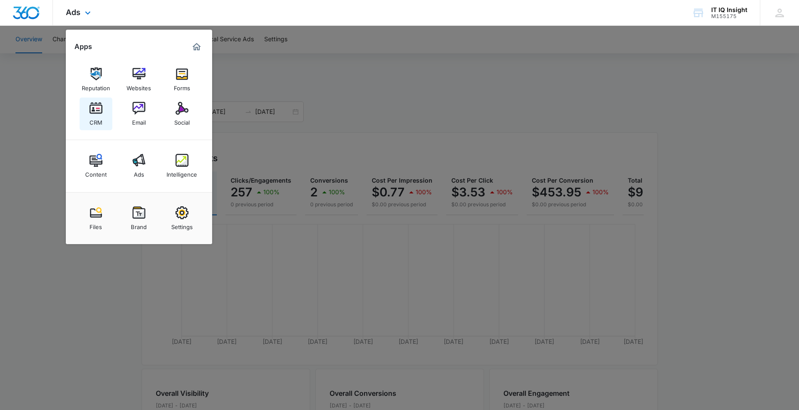
click at [95, 111] on img at bounding box center [95, 108] width 13 height 13
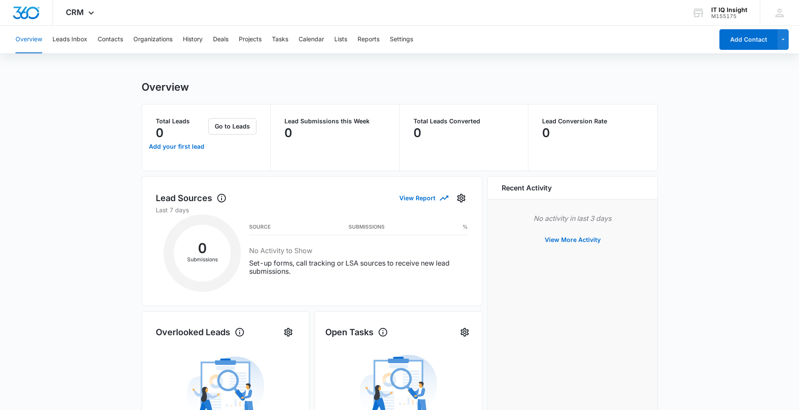
click at [350, 40] on div "Overview Leads Inbox Contacts Organizations History Deals Projects Tasks Calend…" at bounding box center [361, 40] width 703 height 28
click at [343, 39] on button "Lists" at bounding box center [340, 40] width 13 height 28
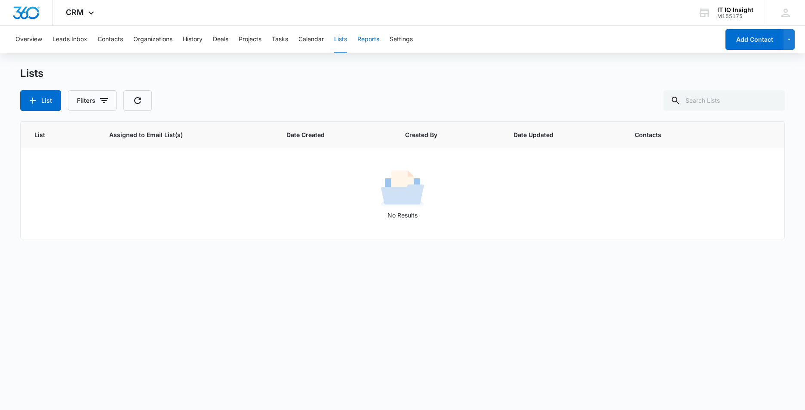
click at [366, 35] on button "Reports" at bounding box center [368, 40] width 22 height 28
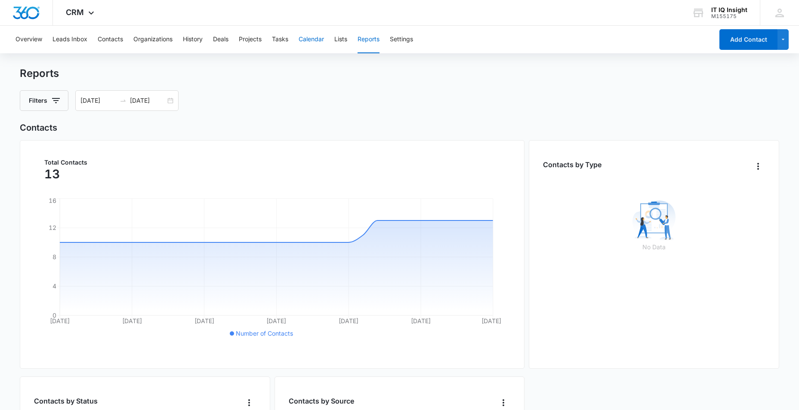
click at [307, 39] on button "Calendar" at bounding box center [310, 40] width 25 height 28
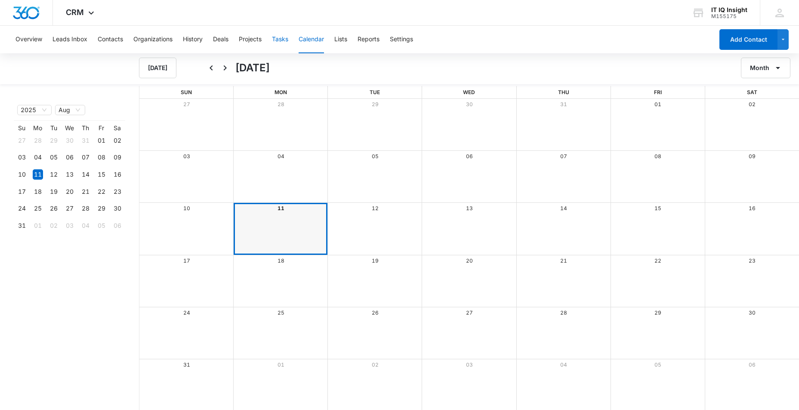
click at [288, 40] on button "Tasks" at bounding box center [280, 40] width 16 height 28
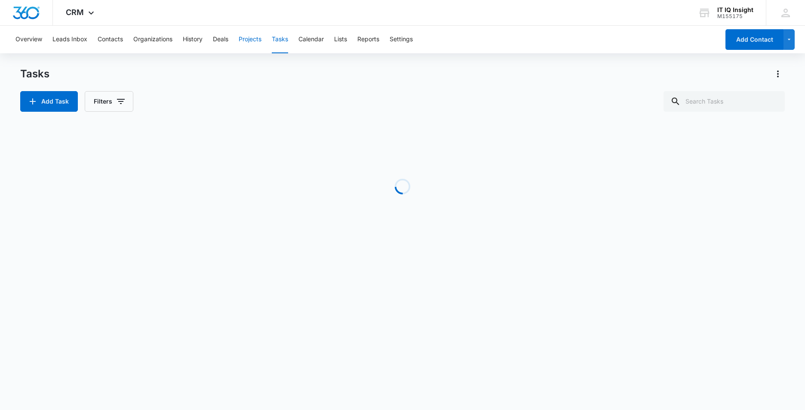
click at [245, 40] on button "Projects" at bounding box center [250, 40] width 23 height 28
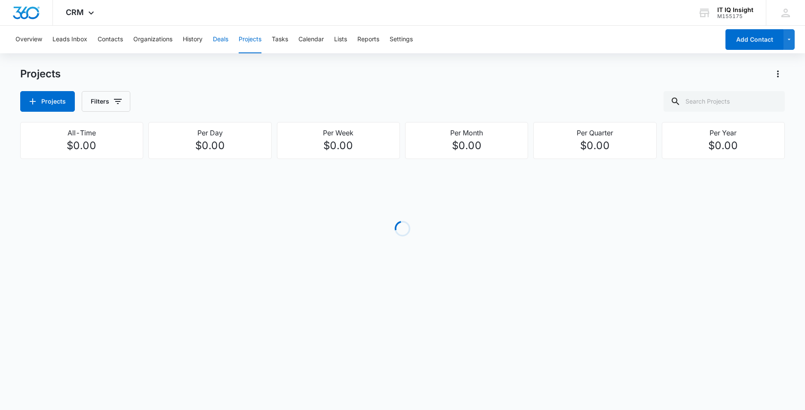
click at [215, 41] on button "Deals" at bounding box center [220, 40] width 15 height 28
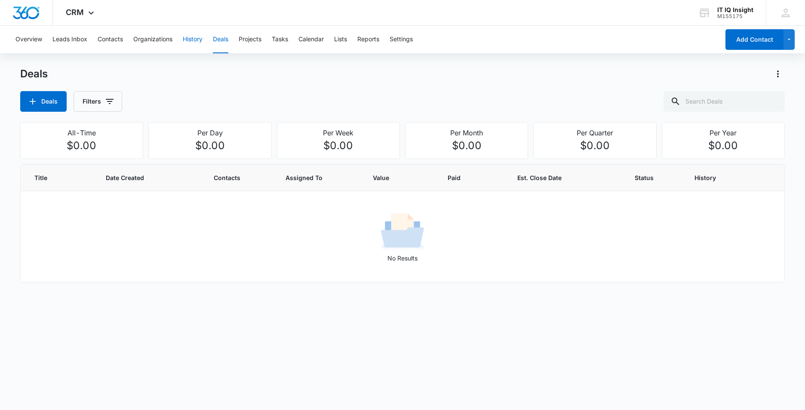
click at [195, 37] on button "History" at bounding box center [193, 40] width 20 height 28
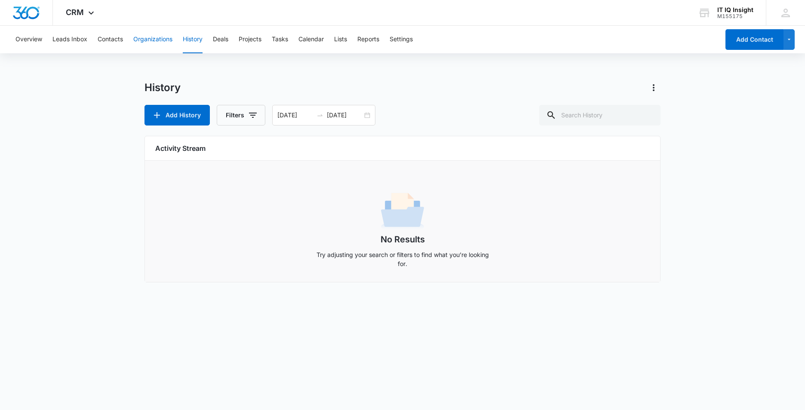
click at [158, 41] on button "Organizations" at bounding box center [152, 40] width 39 height 28
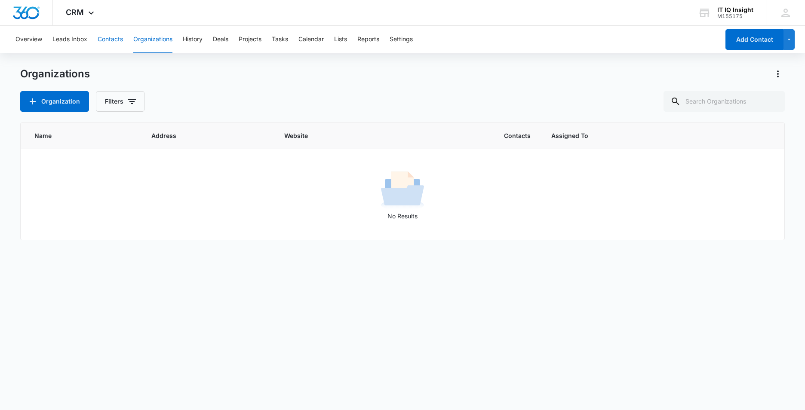
click at [99, 39] on button "Contacts" at bounding box center [110, 40] width 25 height 28
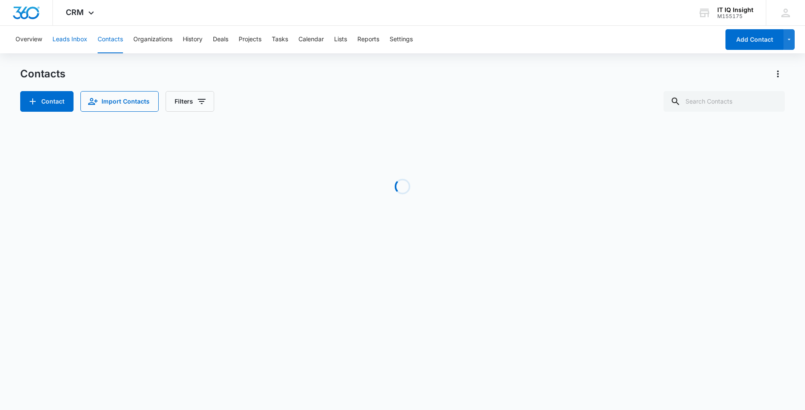
click at [70, 39] on button "Leads Inbox" at bounding box center [69, 40] width 35 height 28
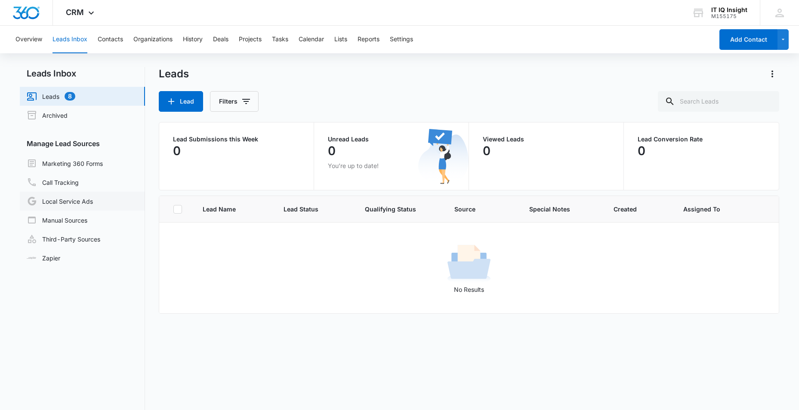
click at [86, 201] on link "Local Service Ads" at bounding box center [60, 201] width 66 height 10
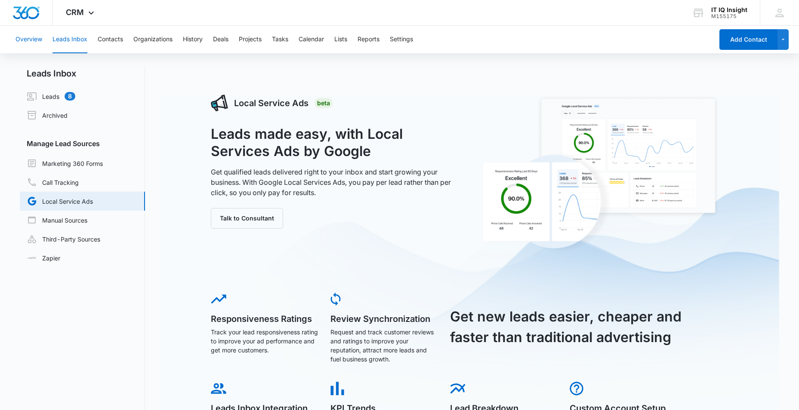
click at [31, 39] on button "Overview" at bounding box center [28, 40] width 27 height 28
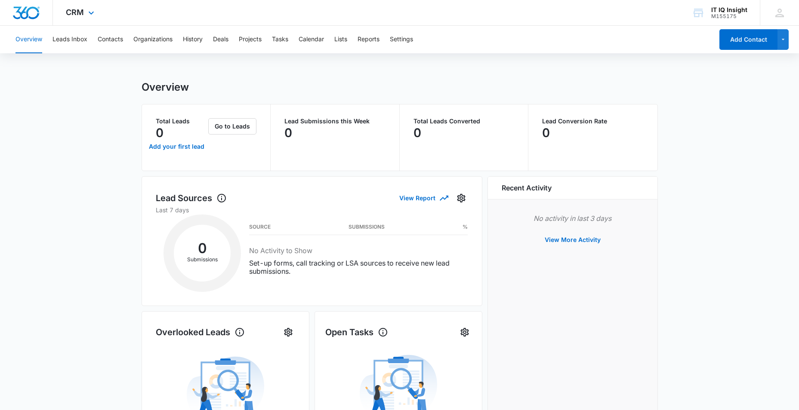
click at [84, 11] on div "CRM Apps Reputation Websites Forms CRM Email Social Content Ads Intelligence Fi…" at bounding box center [81, 12] width 56 height 25
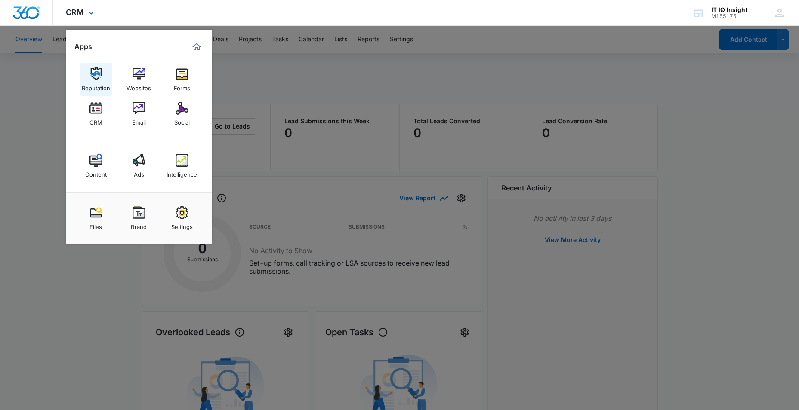
click at [90, 76] on img at bounding box center [95, 74] width 13 height 13
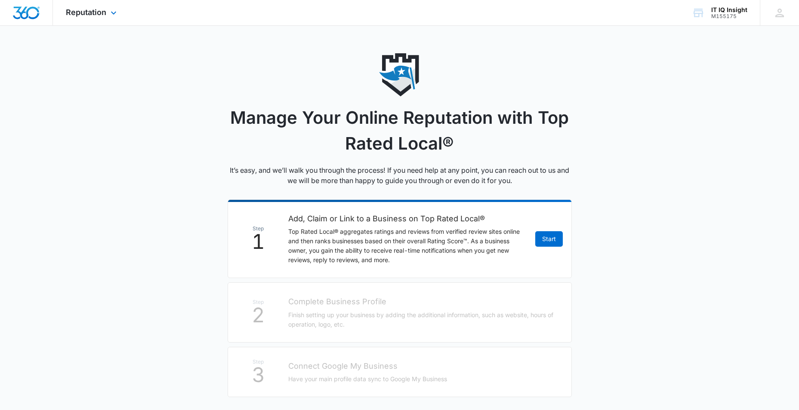
click at [101, 6] on div "Reputation Apps Reputation Websites Forms CRM Email Social Content Ads Intellig…" at bounding box center [92, 12] width 79 height 25
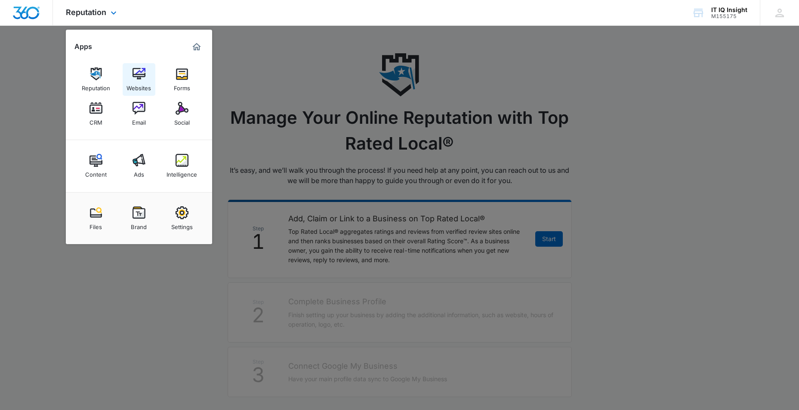
click at [141, 78] on img at bounding box center [138, 74] width 13 height 13
click at [183, 89] on div "Forms" at bounding box center [182, 85] width 16 height 11
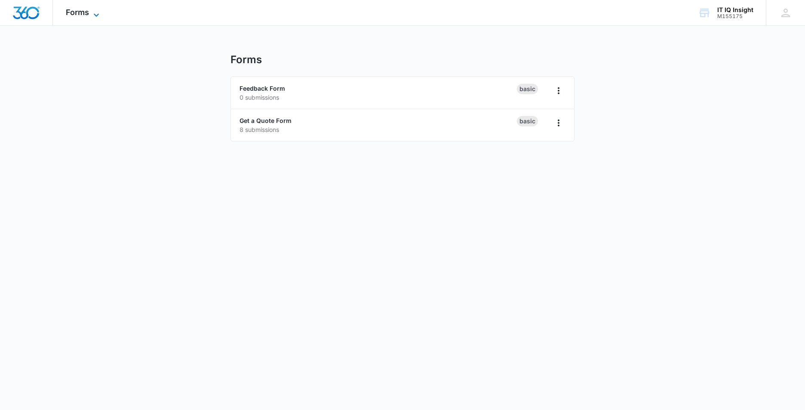
click at [94, 14] on icon at bounding box center [96, 14] width 5 height 3
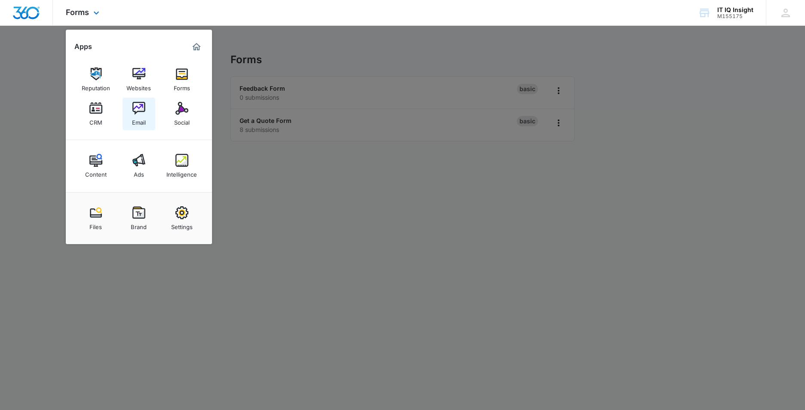
click at [145, 116] on div "Email" at bounding box center [139, 120] width 14 height 11
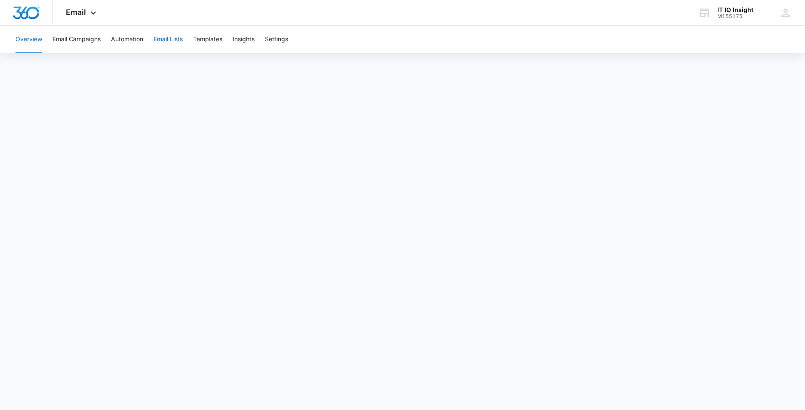
click at [170, 37] on button "Email Lists" at bounding box center [168, 40] width 29 height 28
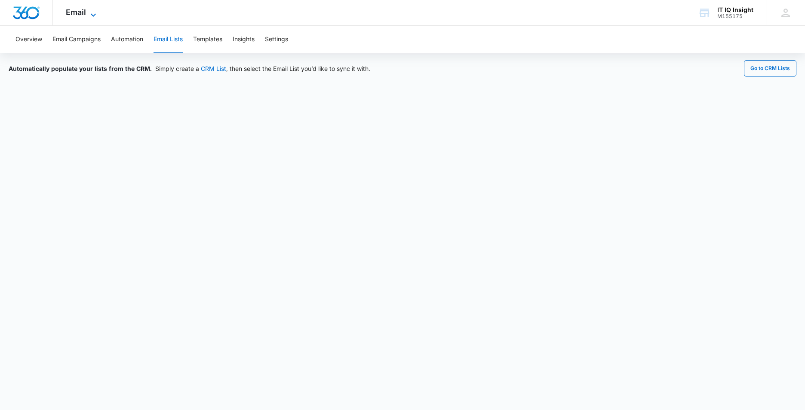
click at [88, 15] on icon at bounding box center [93, 15] width 10 height 10
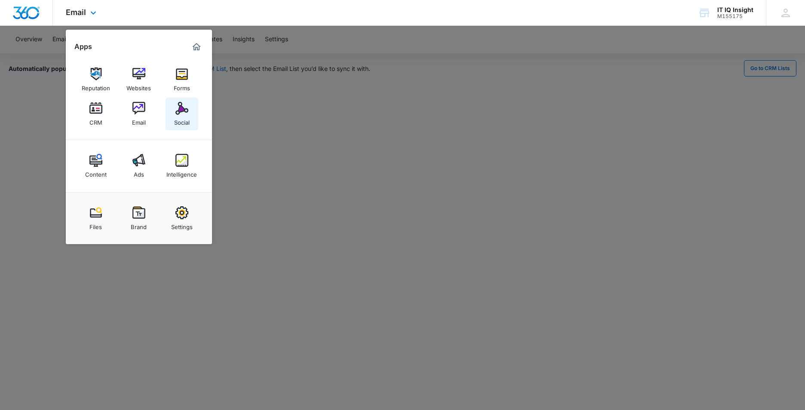
click at [183, 113] on img at bounding box center [181, 108] width 13 height 13
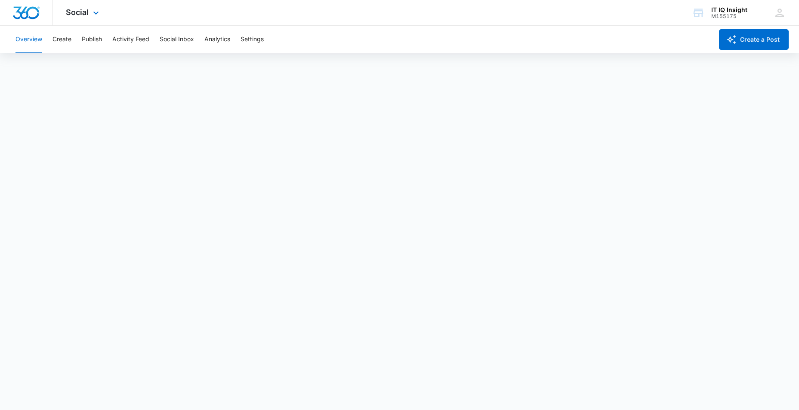
click at [101, 13] on div "Social Apps Reputation Websites Forms CRM Email Social Content Ads Intelligence…" at bounding box center [83, 12] width 61 height 25
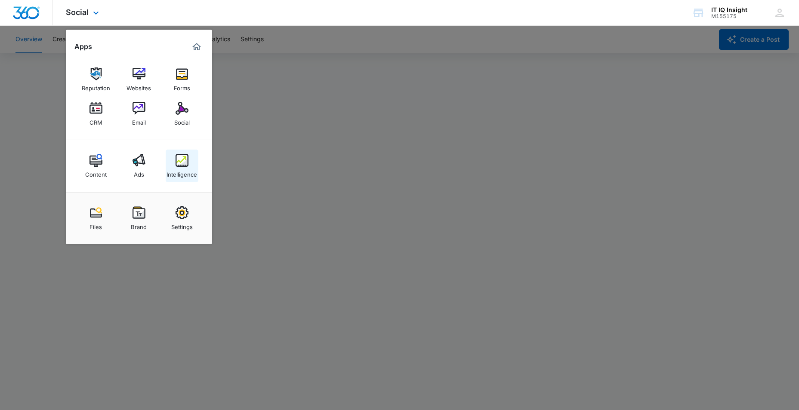
click at [186, 165] on img at bounding box center [181, 160] width 13 height 13
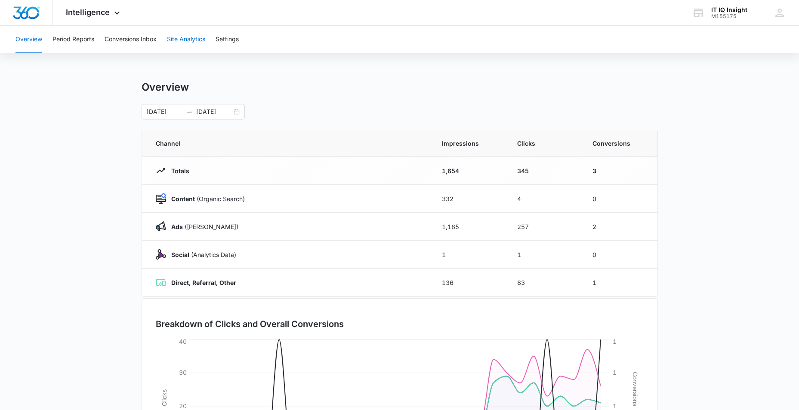
click at [190, 34] on button "Site Analytics" at bounding box center [186, 40] width 38 height 28
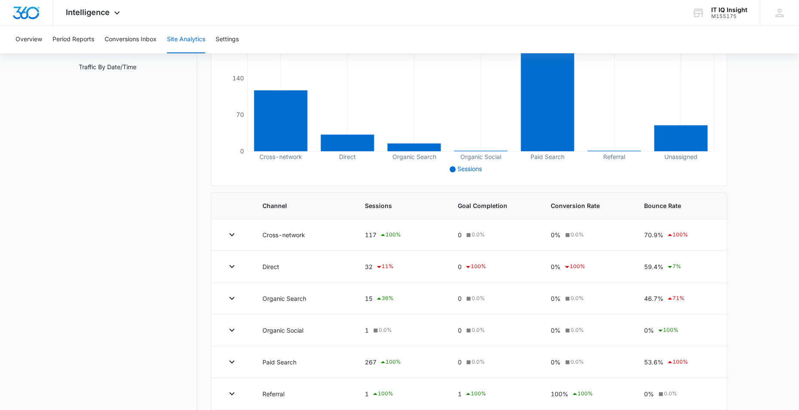
scroll to position [172, 0]
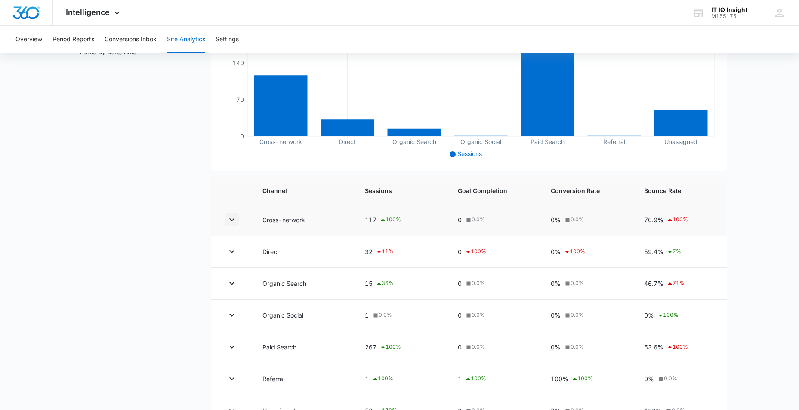
click at [230, 226] on button "button" at bounding box center [232, 220] width 14 height 14
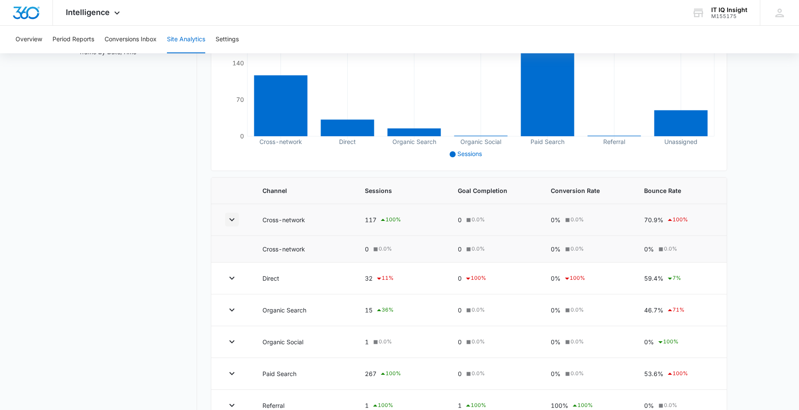
click at [230, 226] on button "button" at bounding box center [232, 220] width 14 height 14
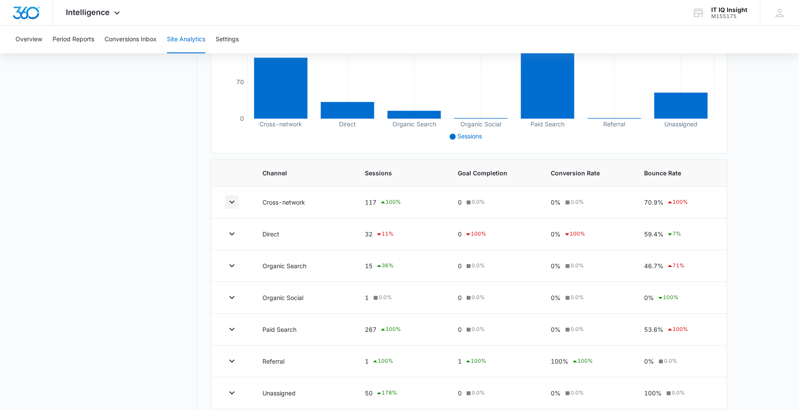
scroll to position [199, 0]
